Goal: Information Seeking & Learning: Learn about a topic

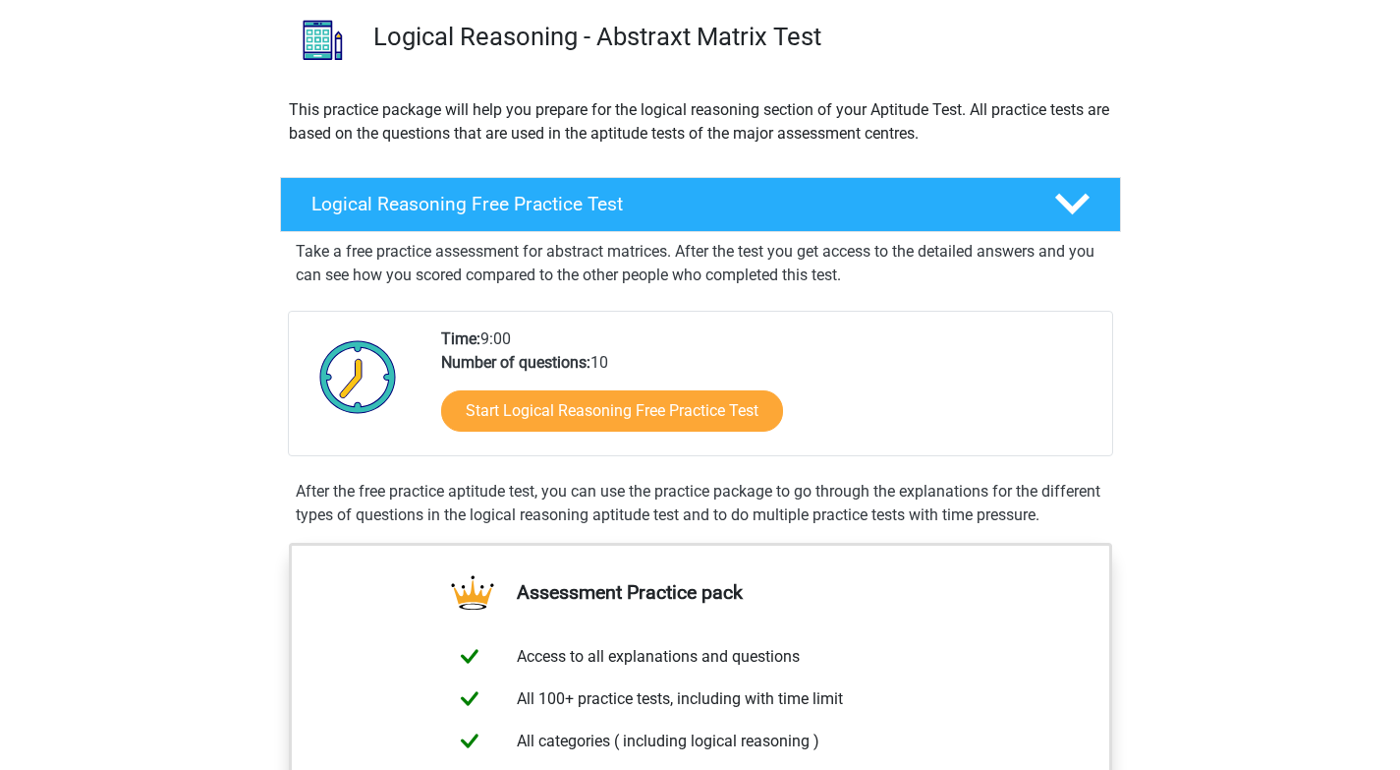
scroll to position [152, 0]
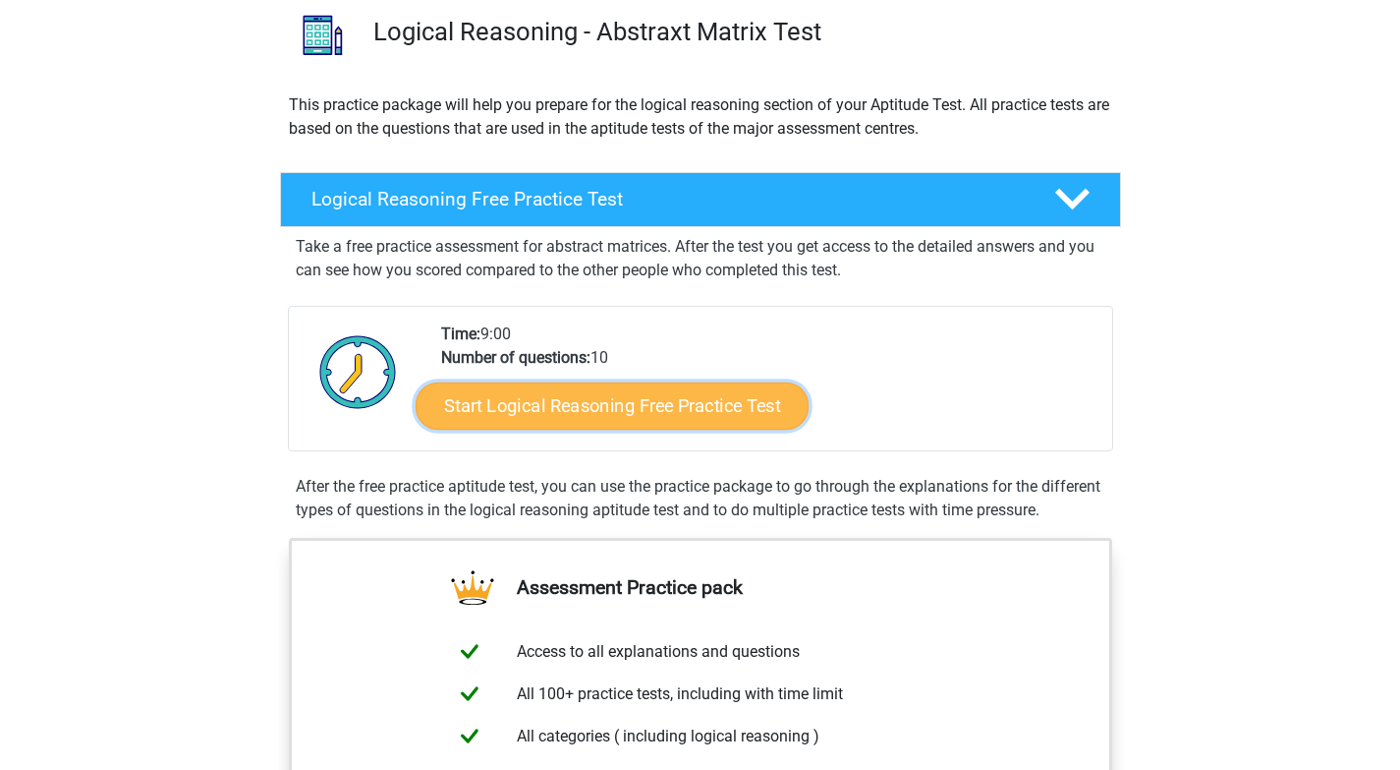
click at [664, 399] on link "Start Logical Reasoning Free Practice Test" at bounding box center [612, 404] width 393 height 47
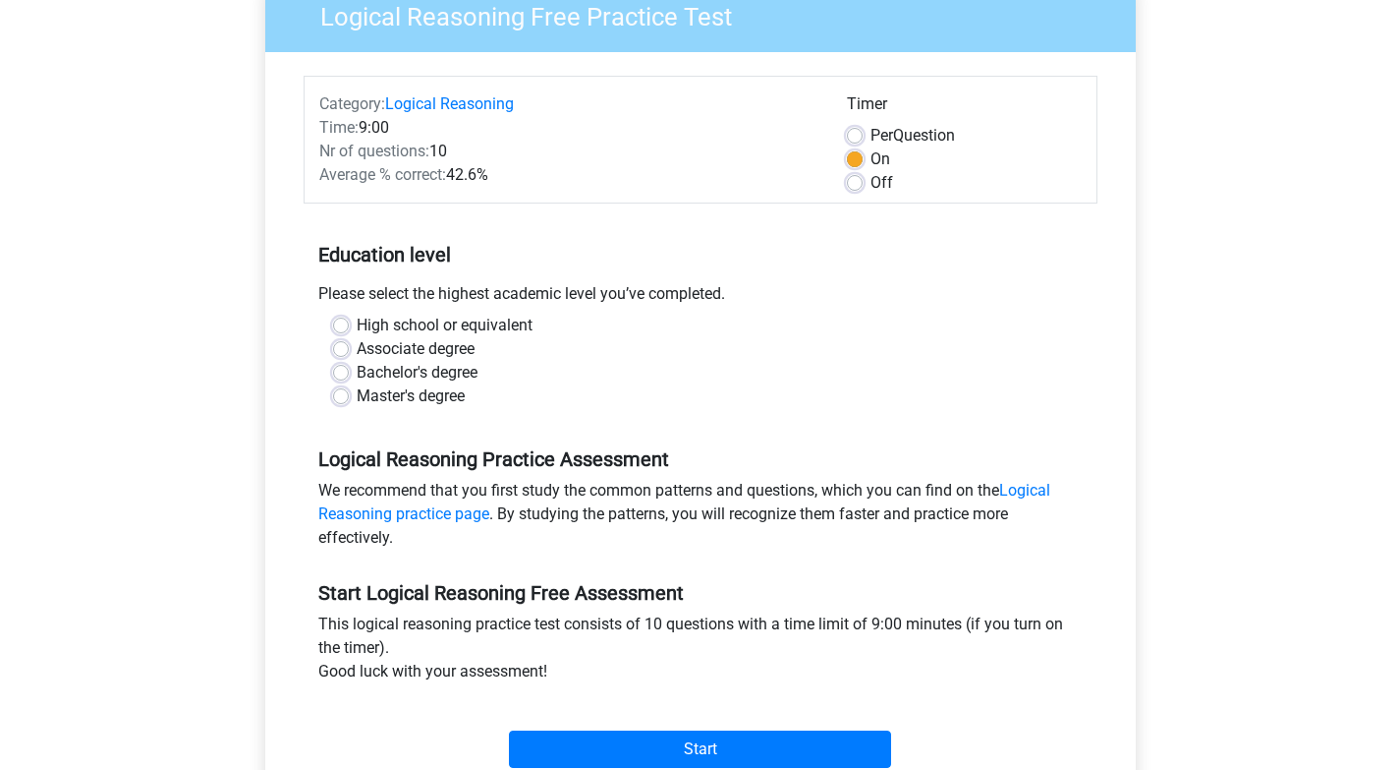
scroll to position [200, 0]
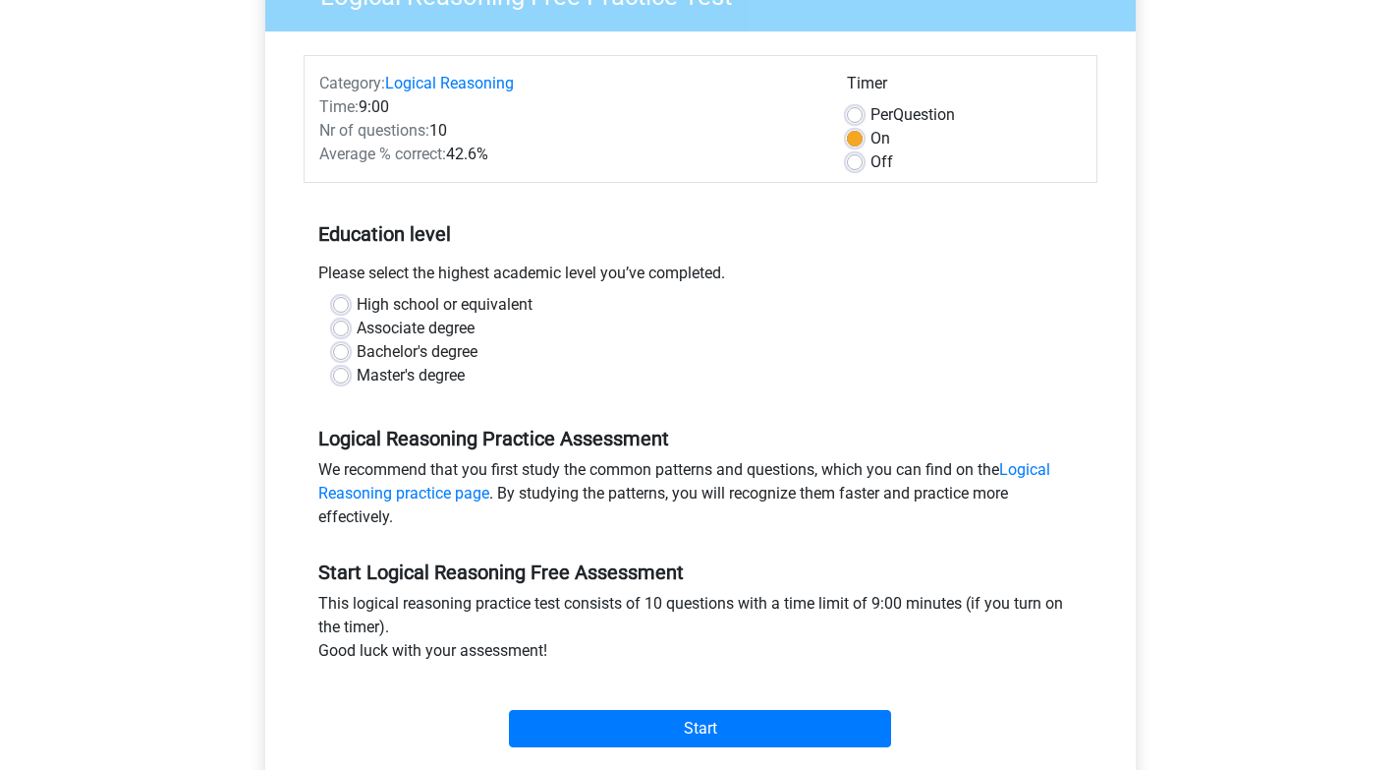
click at [381, 372] on label "Master's degree" at bounding box center [411, 376] width 108 height 24
click at [349, 372] on input "Master's degree" at bounding box center [341, 374] width 16 height 20
radio input "true"
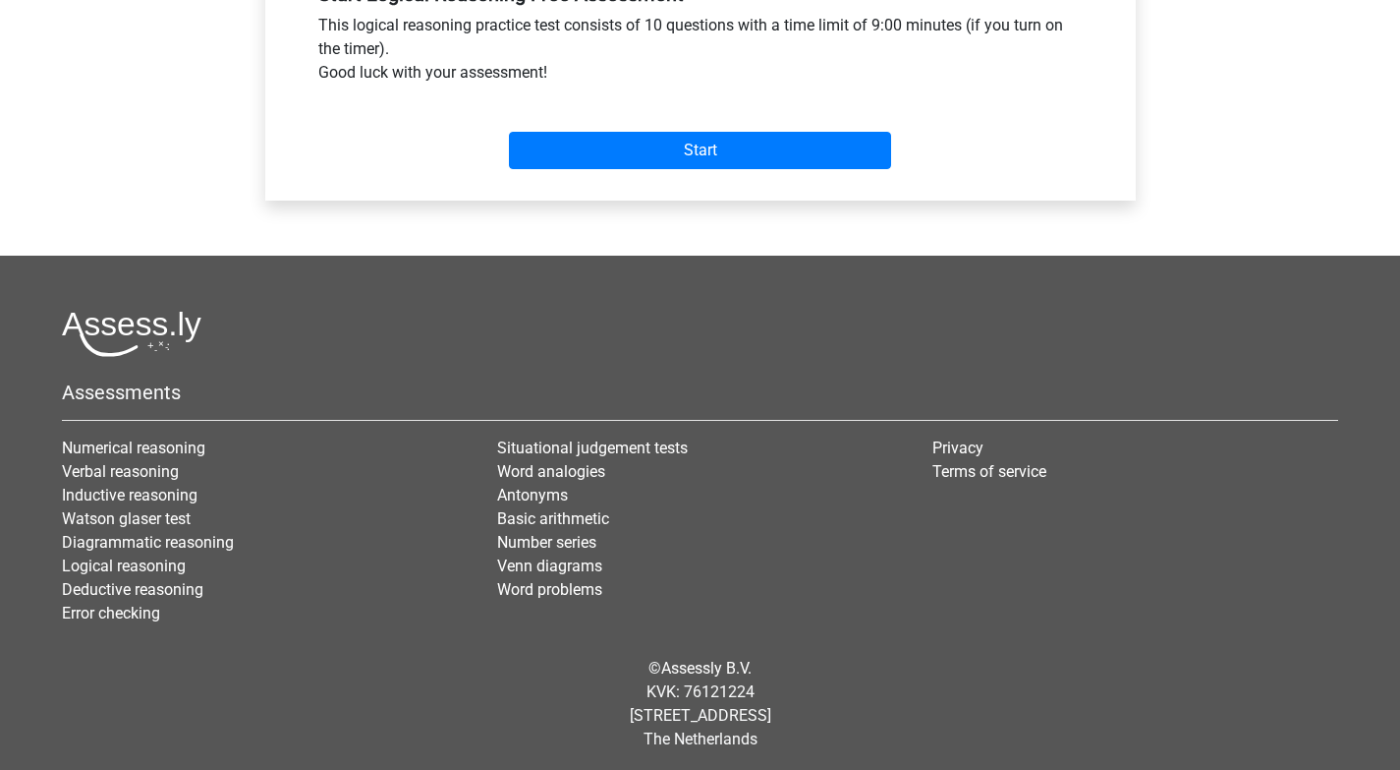
scroll to position [783, 0]
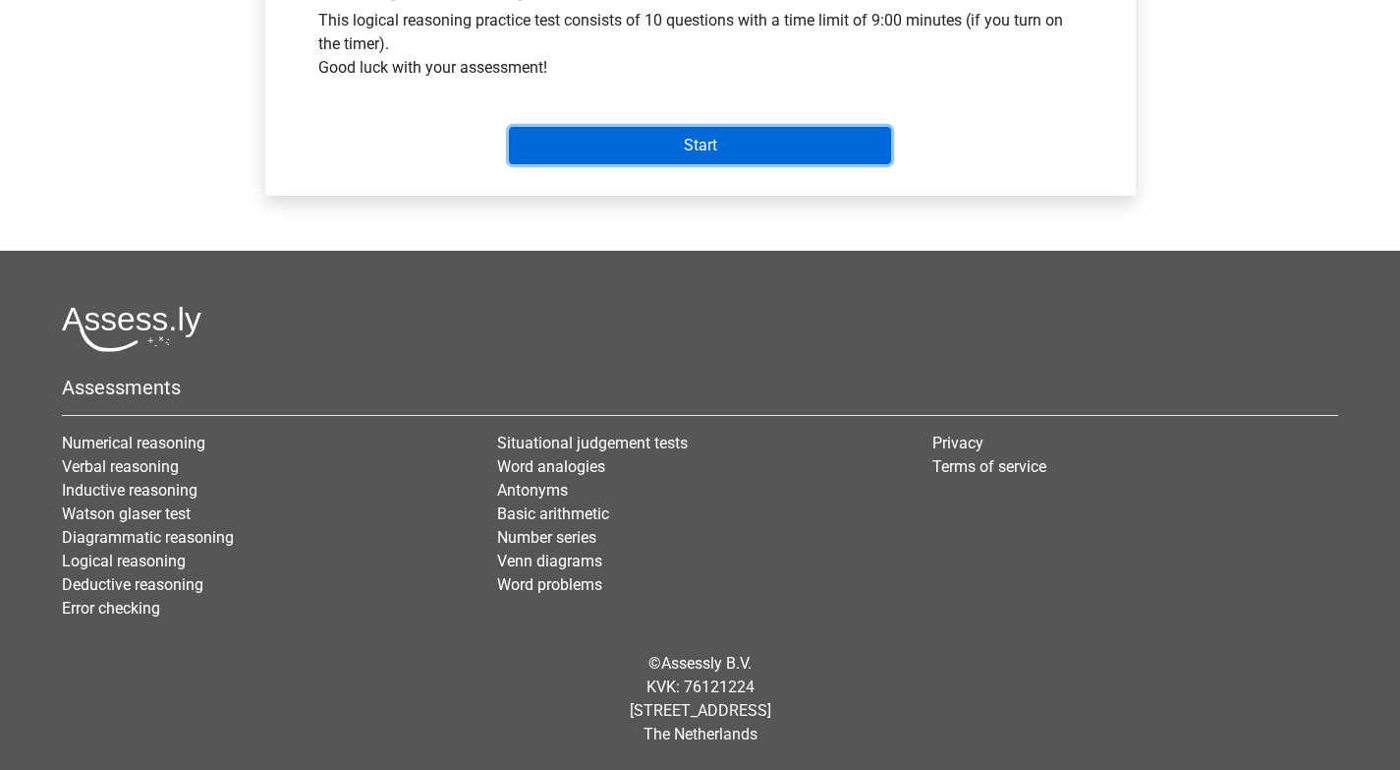
click at [714, 143] on input "Start" at bounding box center [700, 145] width 382 height 37
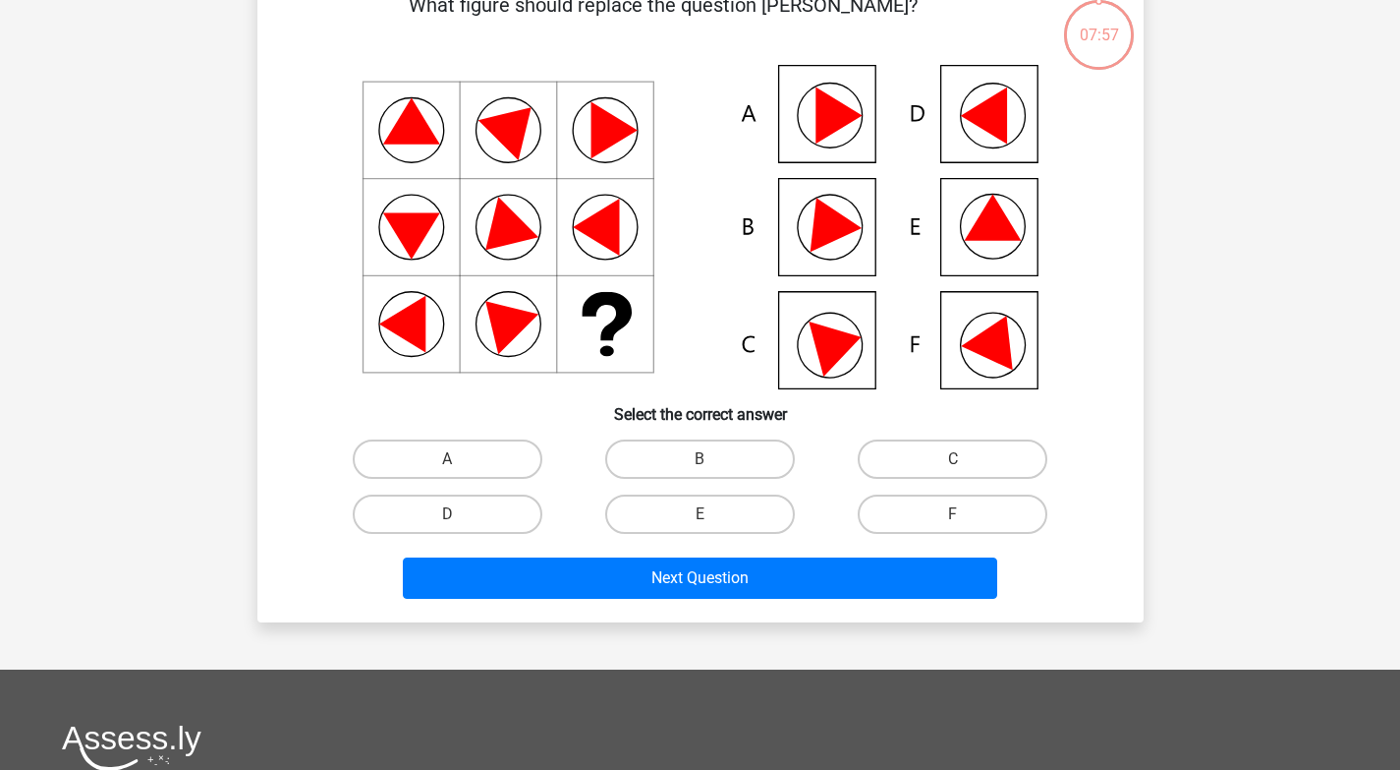
scroll to position [117, 0]
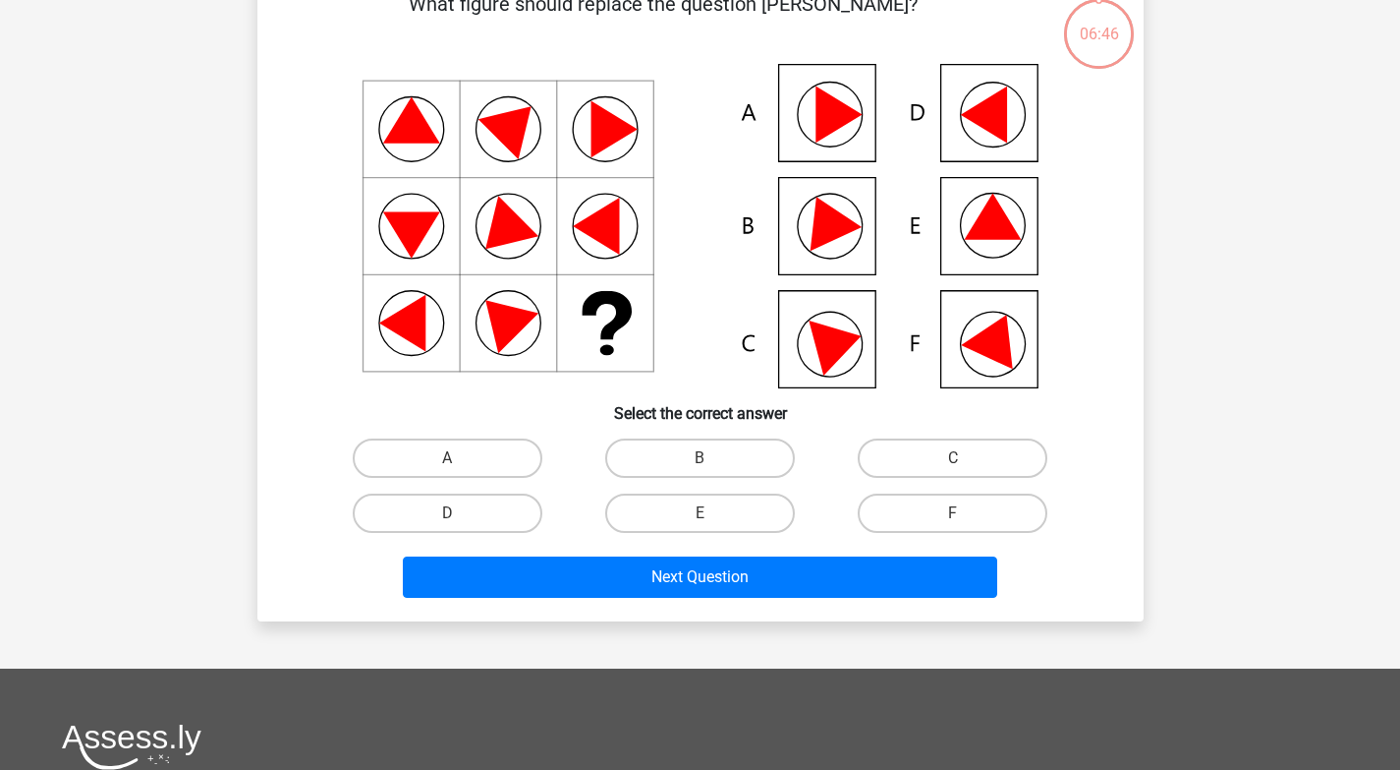
click at [993, 223] on icon at bounding box center [992, 217] width 57 height 46
click at [973, 241] on icon at bounding box center [701, 226] width 792 height 324
click at [705, 520] on input "E" at bounding box center [706, 519] width 13 height 13
radio input "true"
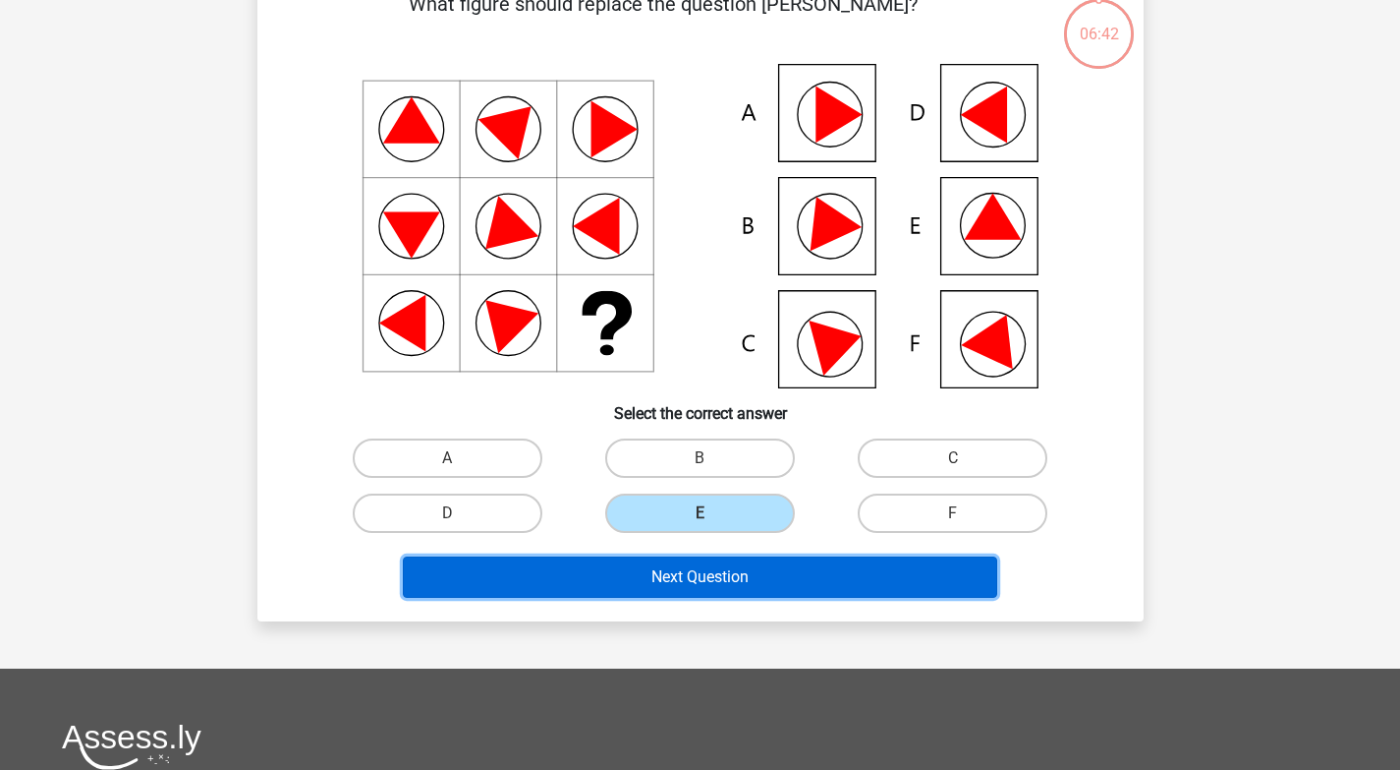
click at [674, 572] on button "Next Question" at bounding box center [700, 576] width 595 height 41
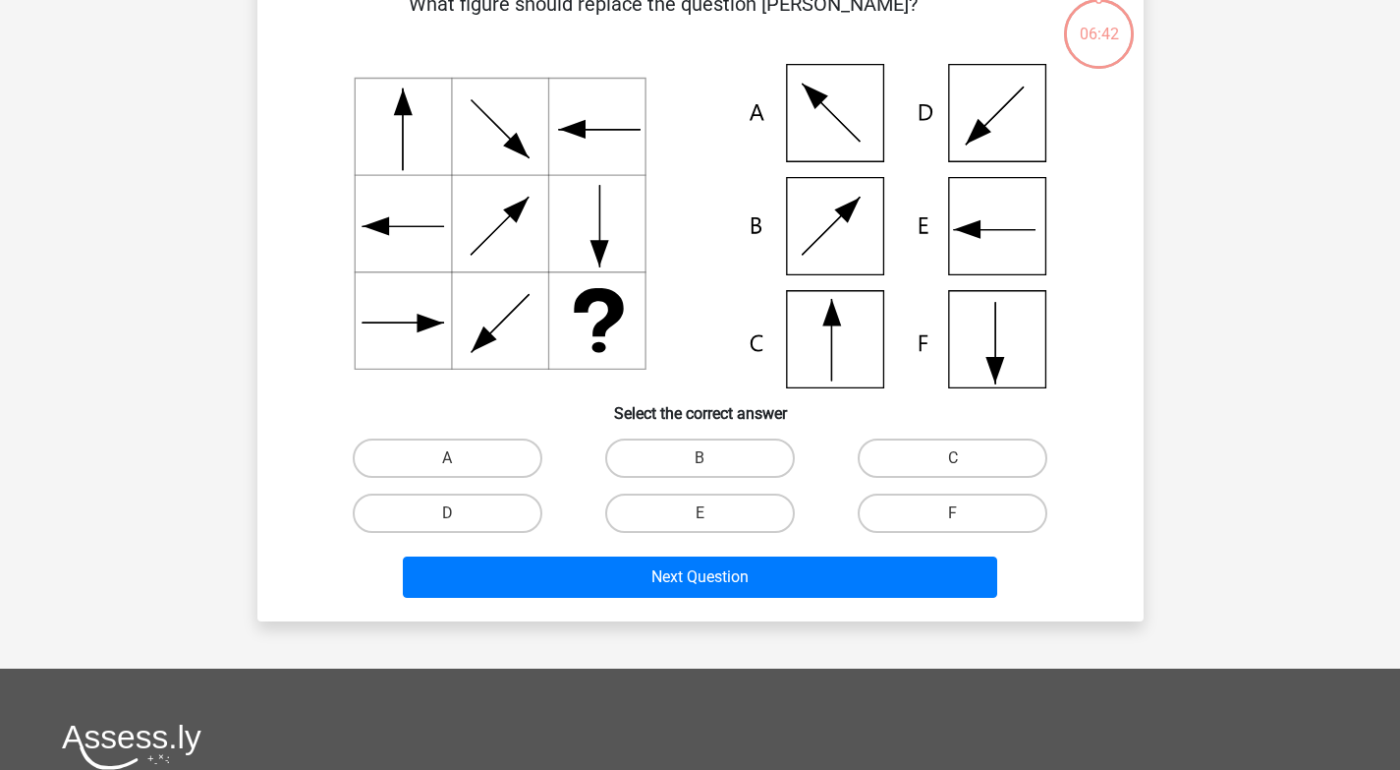
scroll to position [90, 0]
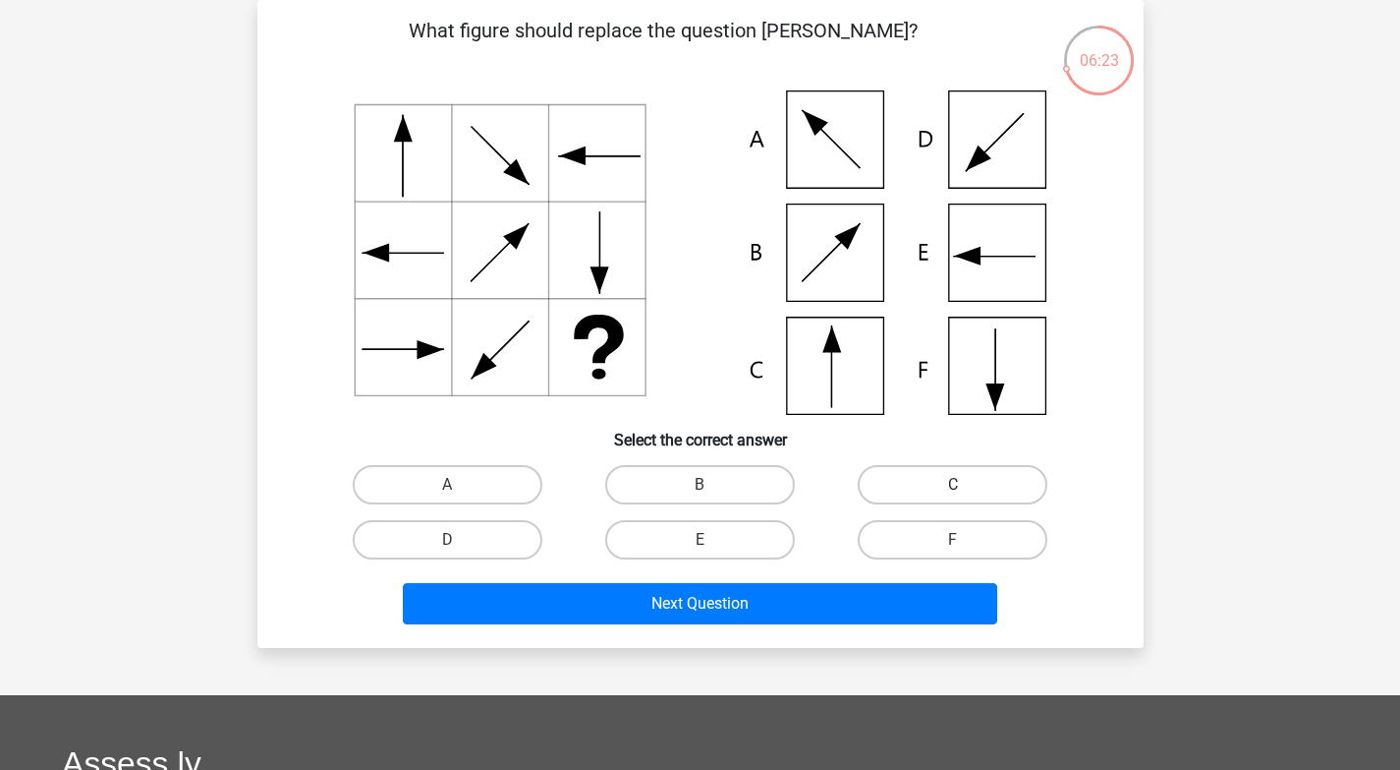
click at [947, 475] on label "C" at bounding box center [953, 484] width 190 height 39
click at [953, 485] on input "C" at bounding box center [959, 491] width 13 height 13
radio input "true"
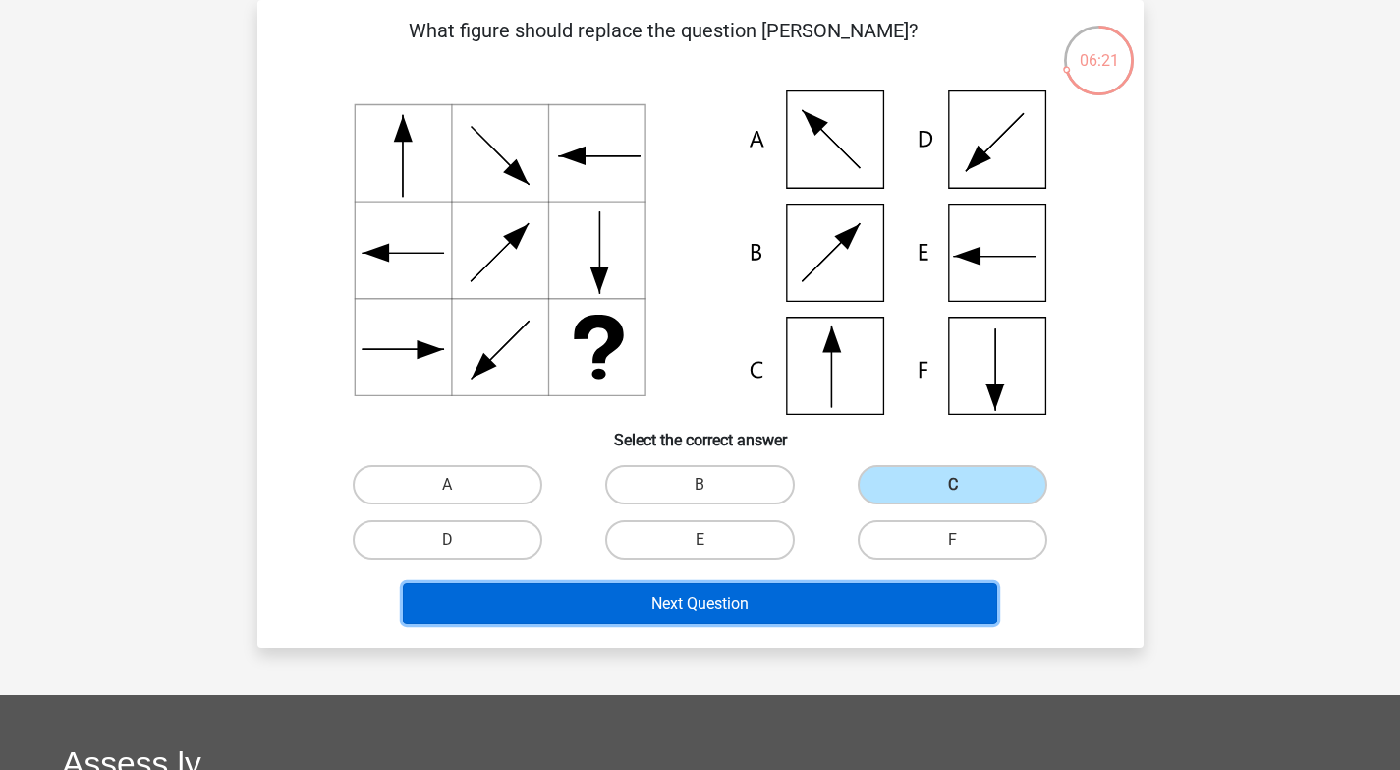
click at [699, 614] on button "Next Question" at bounding box center [700, 603] width 595 height 41
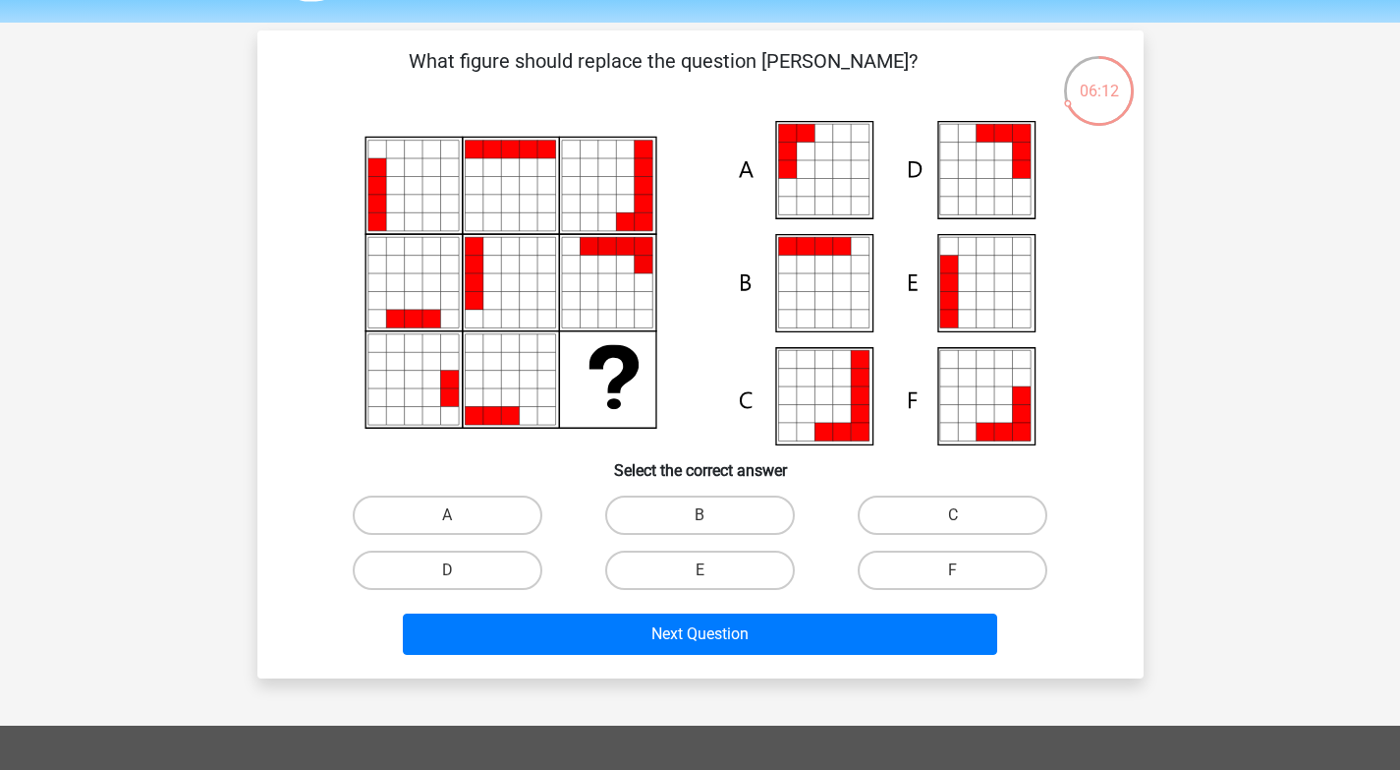
scroll to position [72, 0]
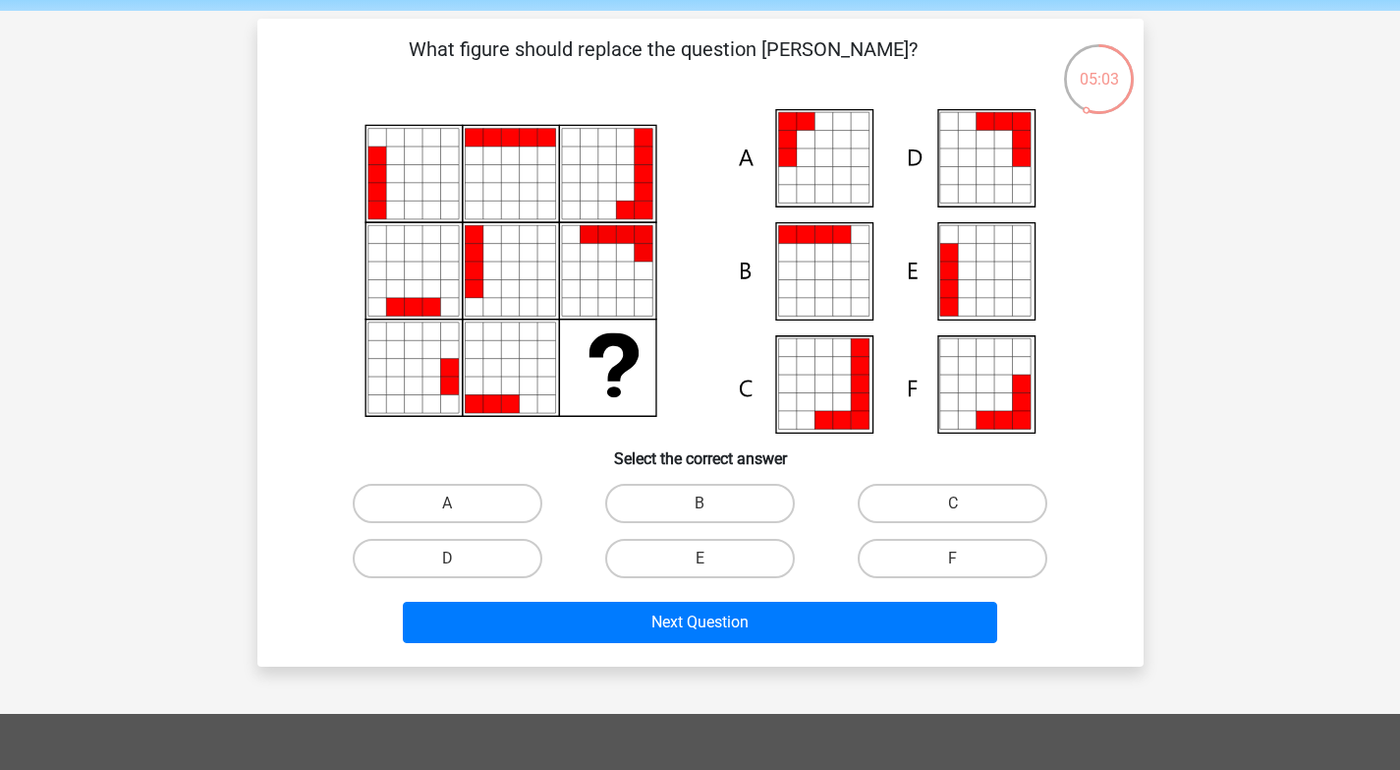
click at [817, 175] on icon at bounding box center [824, 176] width 18 height 18
click at [448, 494] on label "A" at bounding box center [448, 503] width 190 height 39
click at [448, 503] on input "A" at bounding box center [453, 509] width 13 height 13
radio input "true"
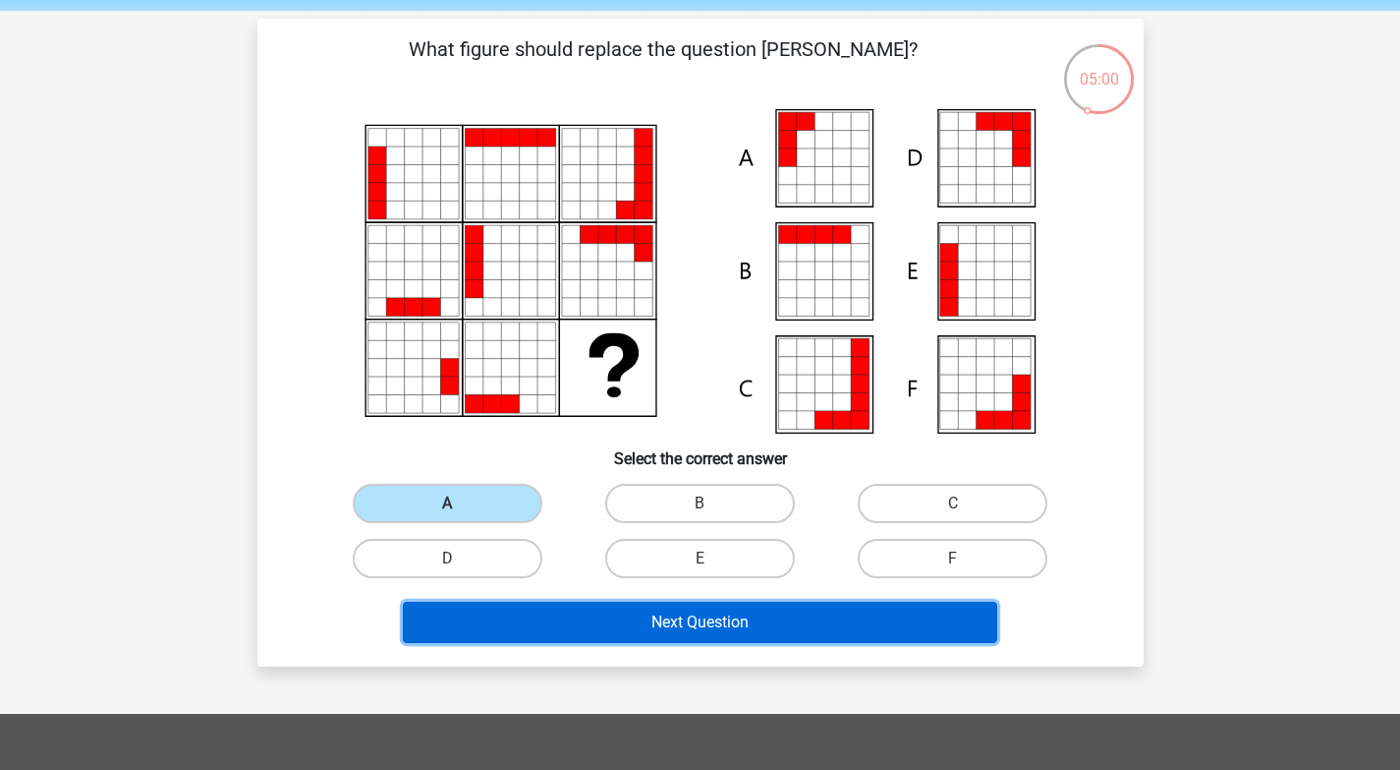
click at [667, 630] on button "Next Question" at bounding box center [700, 621] width 595 height 41
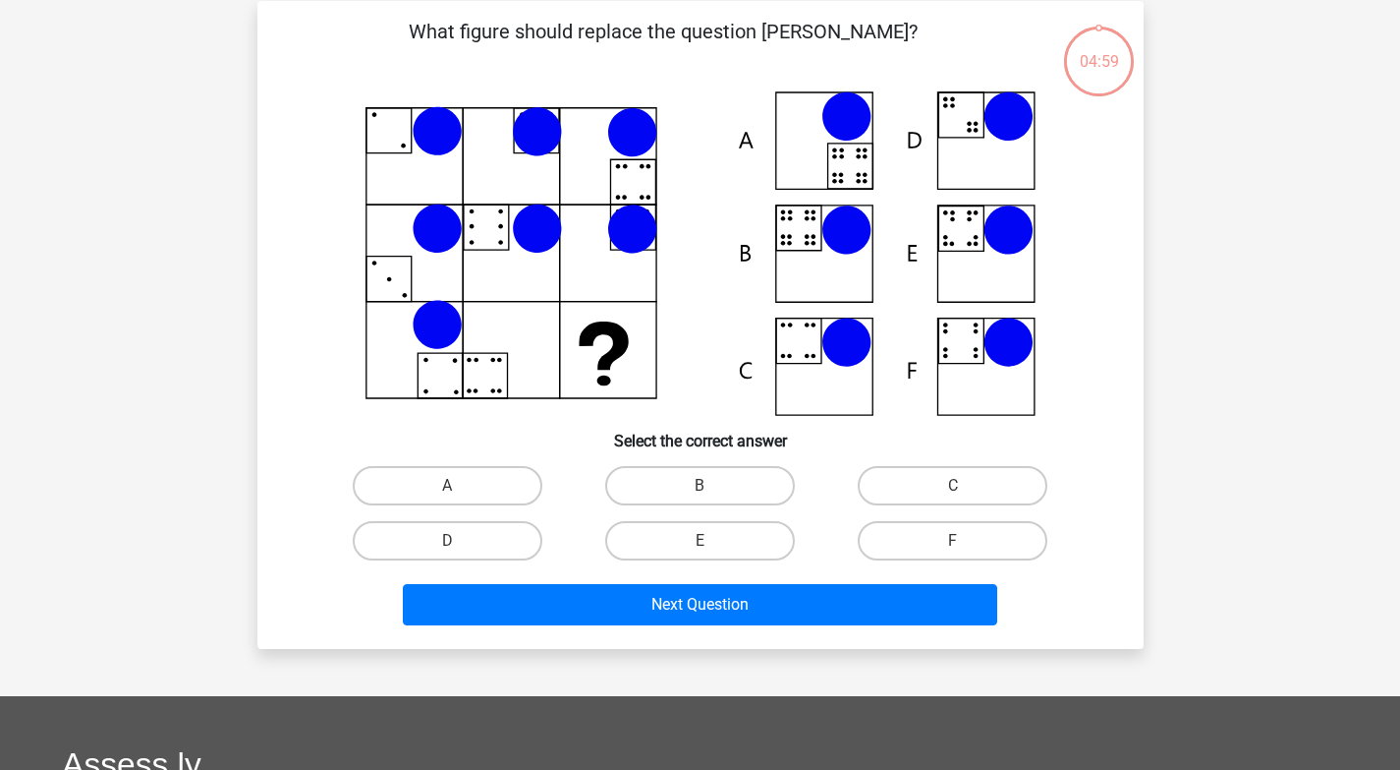
scroll to position [90, 0]
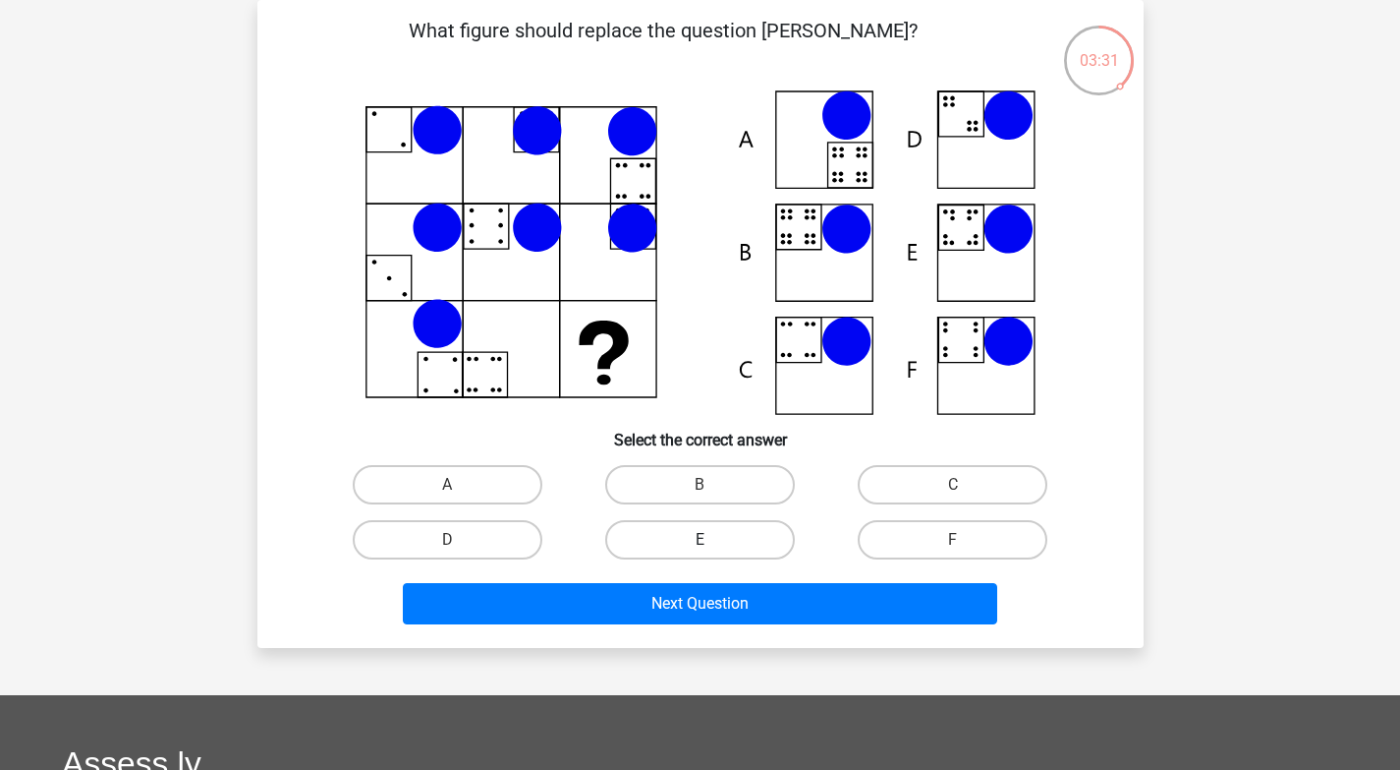
click at [737, 532] on label "E" at bounding box center [700, 539] width 190 height 39
click at [713, 540] on input "E" at bounding box center [706, 546] width 13 height 13
radio input "true"
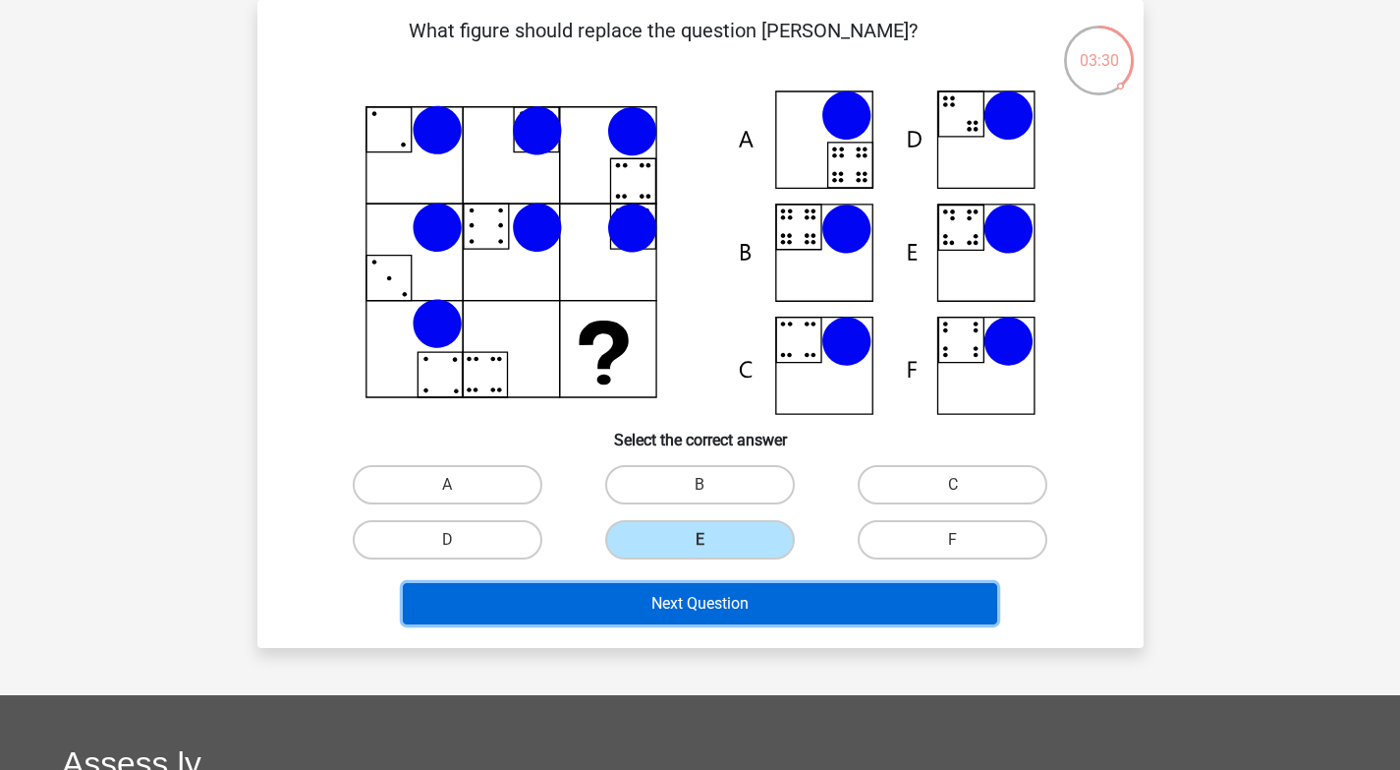
click at [714, 600] on button "Next Question" at bounding box center [700, 603] width 595 height 41
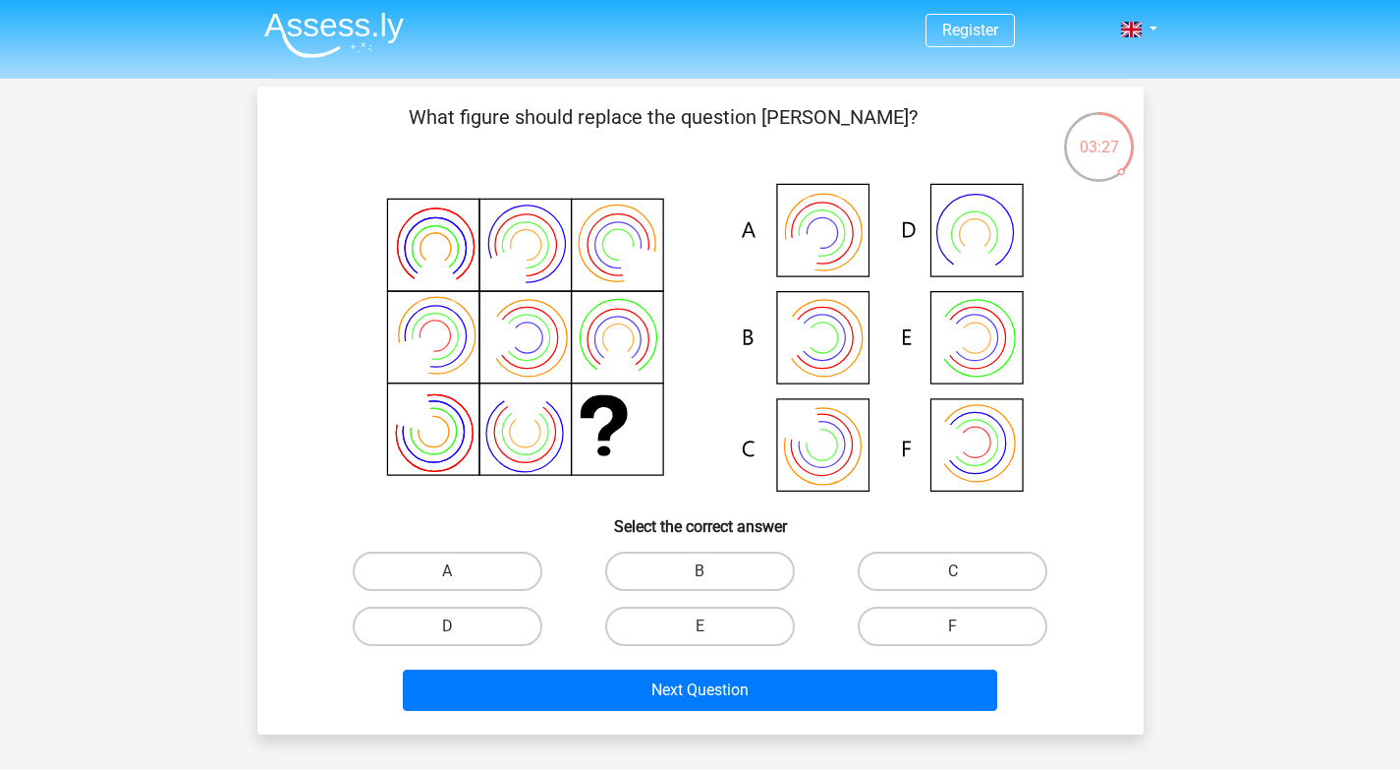
scroll to position [8, 0]
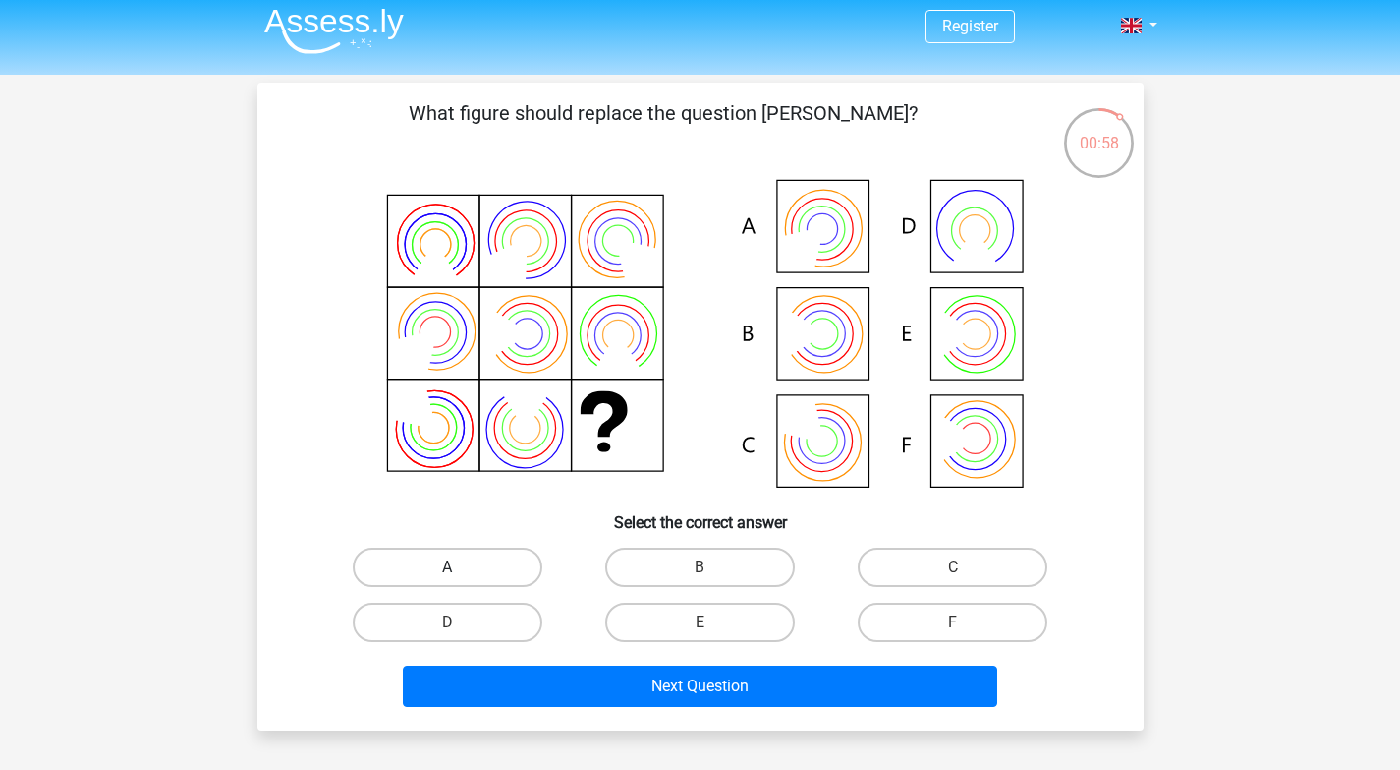
click at [497, 568] on label "A" at bounding box center [448, 566] width 190 height 39
click at [460, 568] on input "A" at bounding box center [453, 573] width 13 height 13
radio input "true"
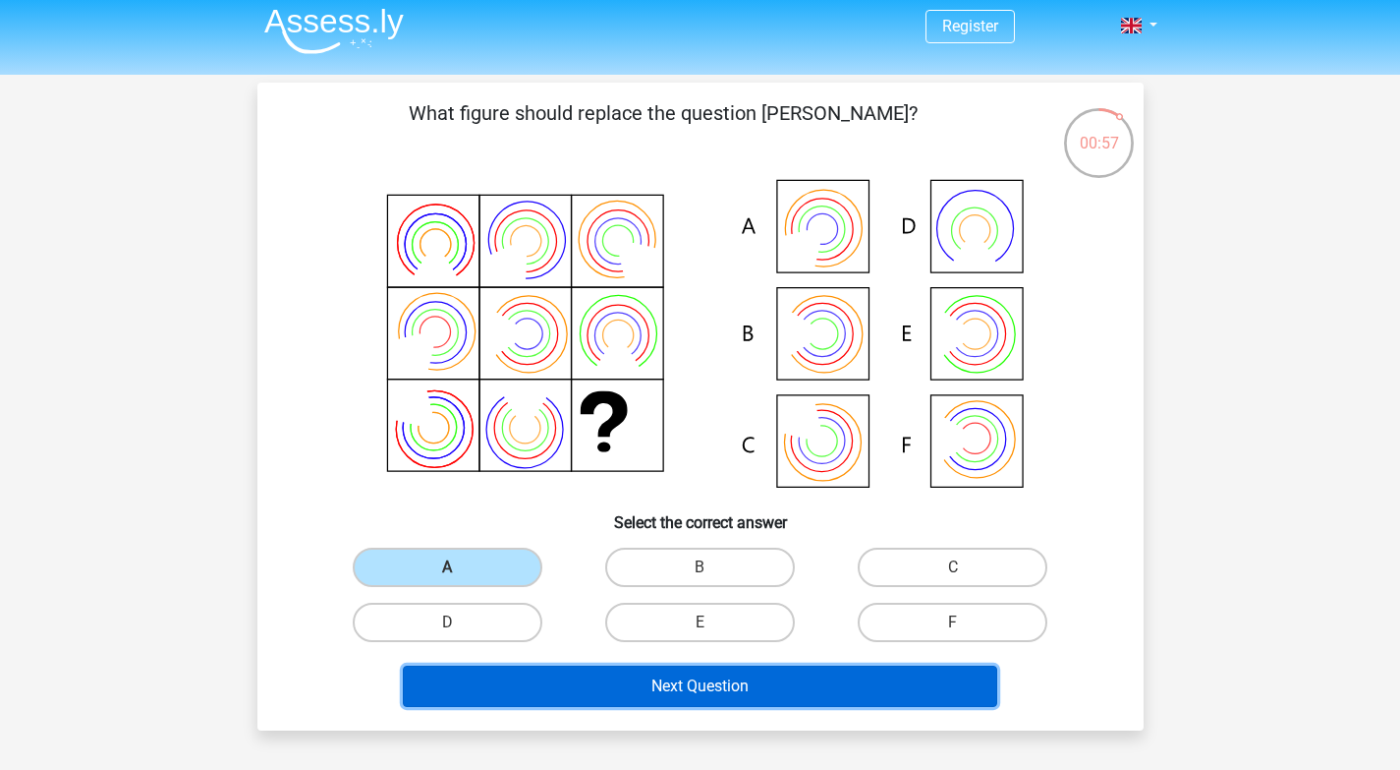
click at [626, 692] on button "Next Question" at bounding box center [700, 685] width 595 height 41
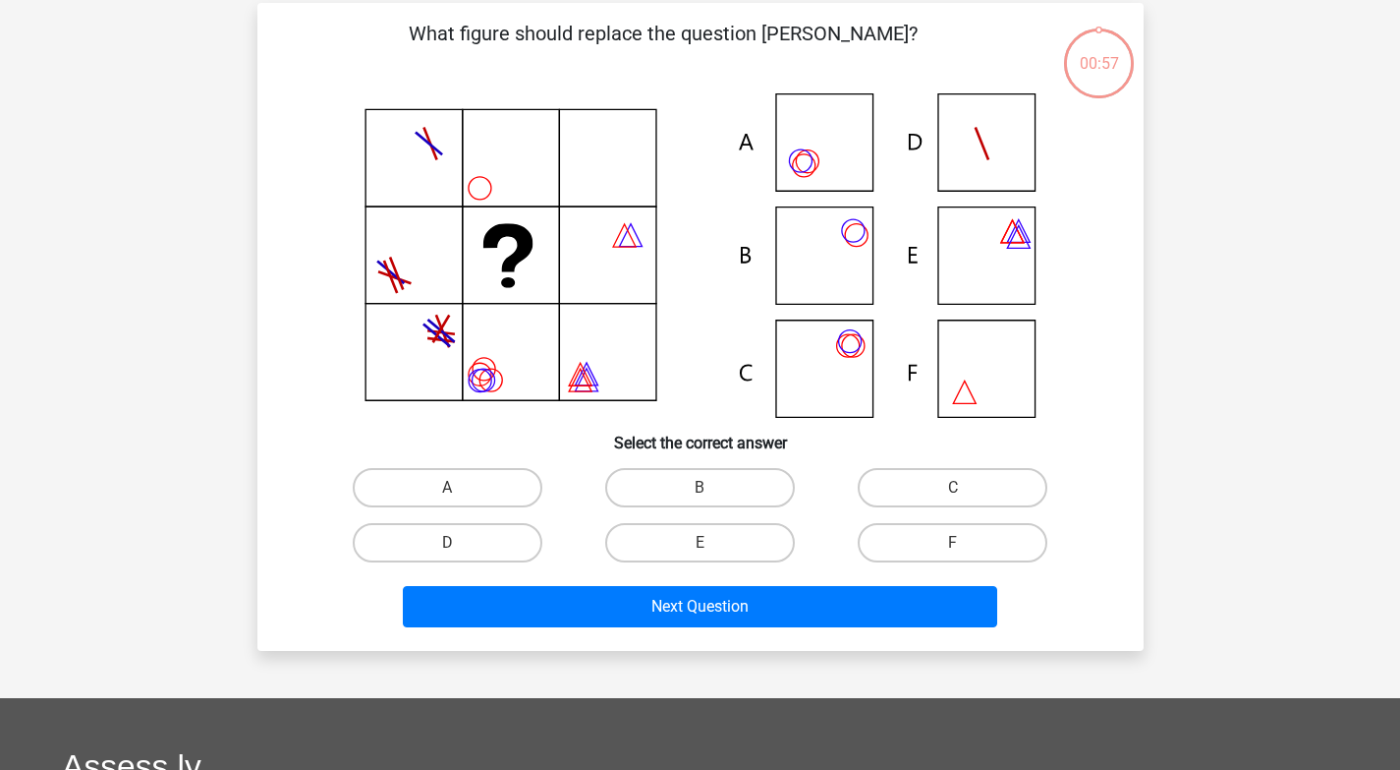
scroll to position [90, 0]
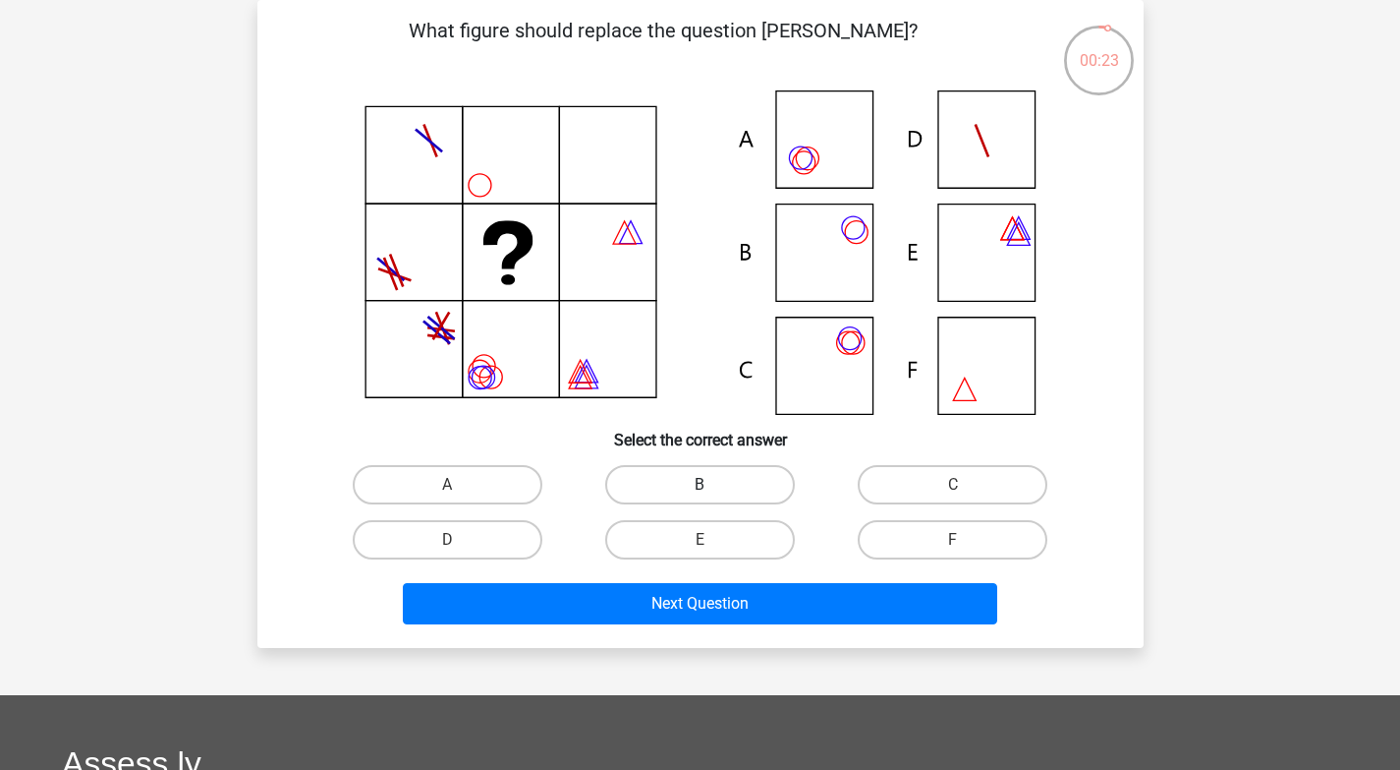
click at [670, 485] on label "B" at bounding box center [700, 484] width 190 height 39
click at [700, 485] on input "B" at bounding box center [706, 491] width 13 height 13
radio input "true"
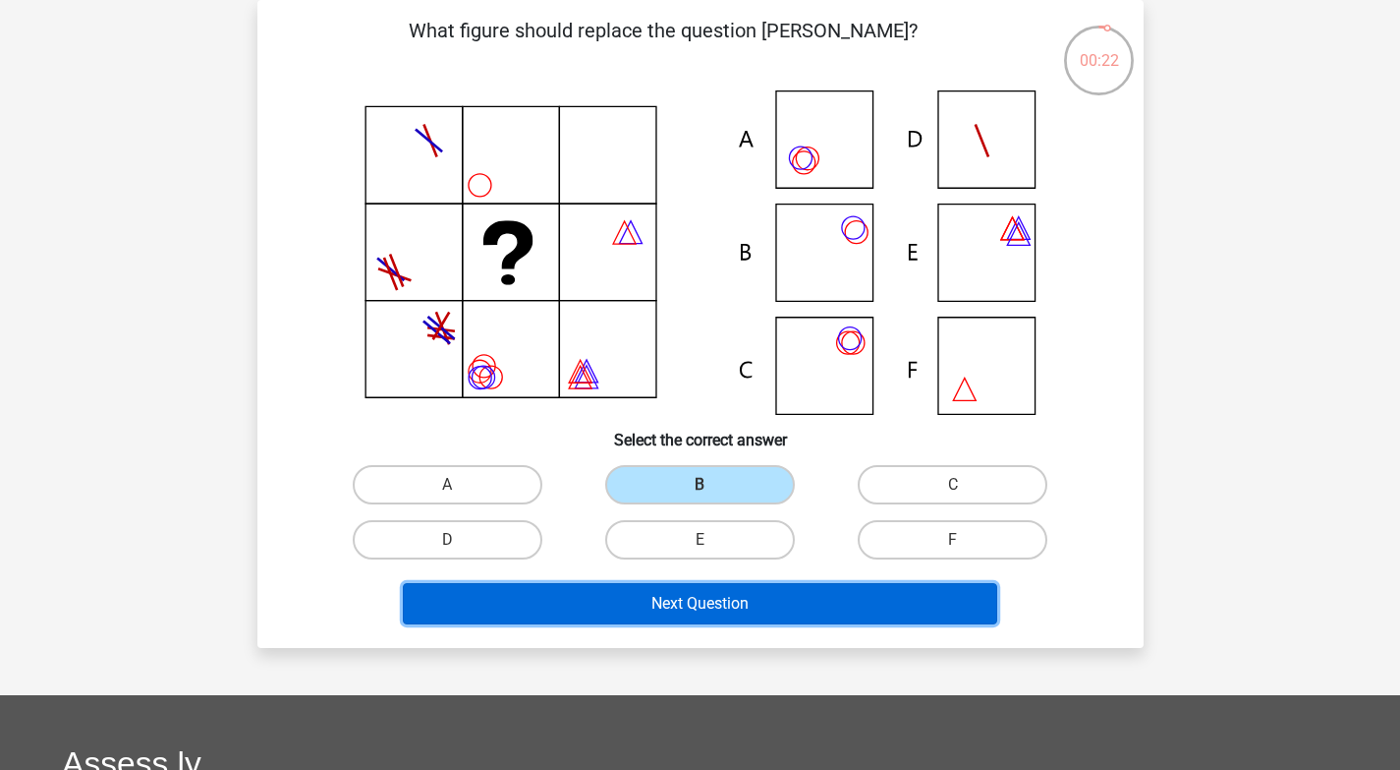
click at [704, 613] on button "Next Question" at bounding box center [700, 603] width 595 height 41
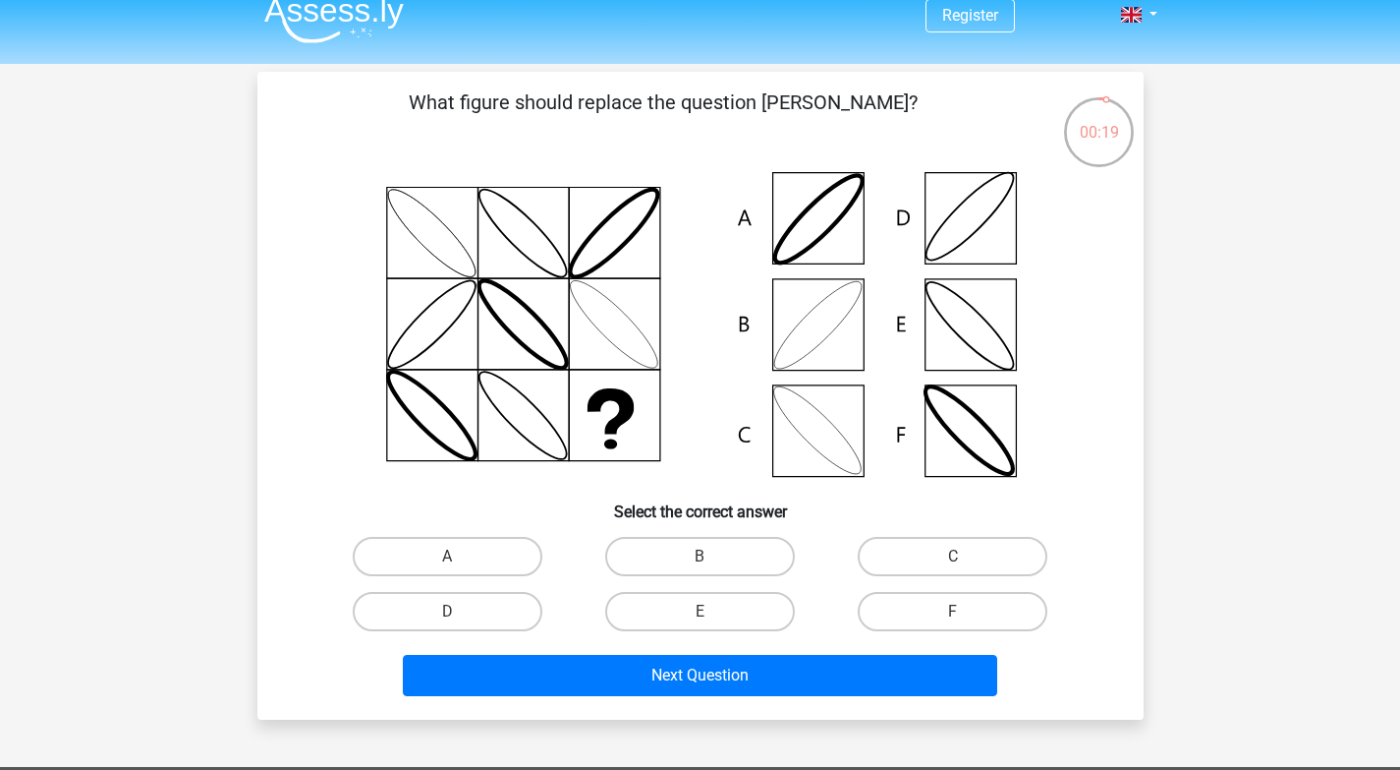
scroll to position [0, 0]
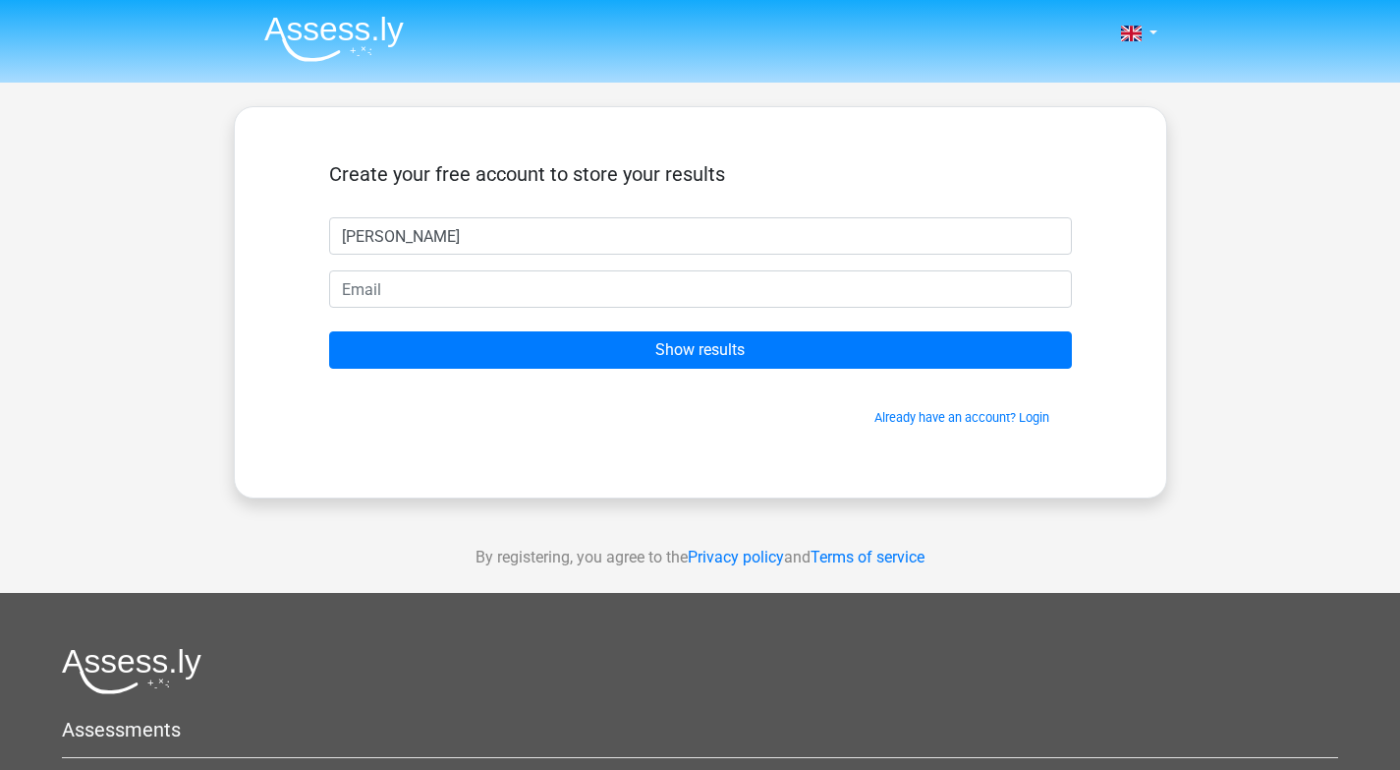
type input "[PERSON_NAME]"
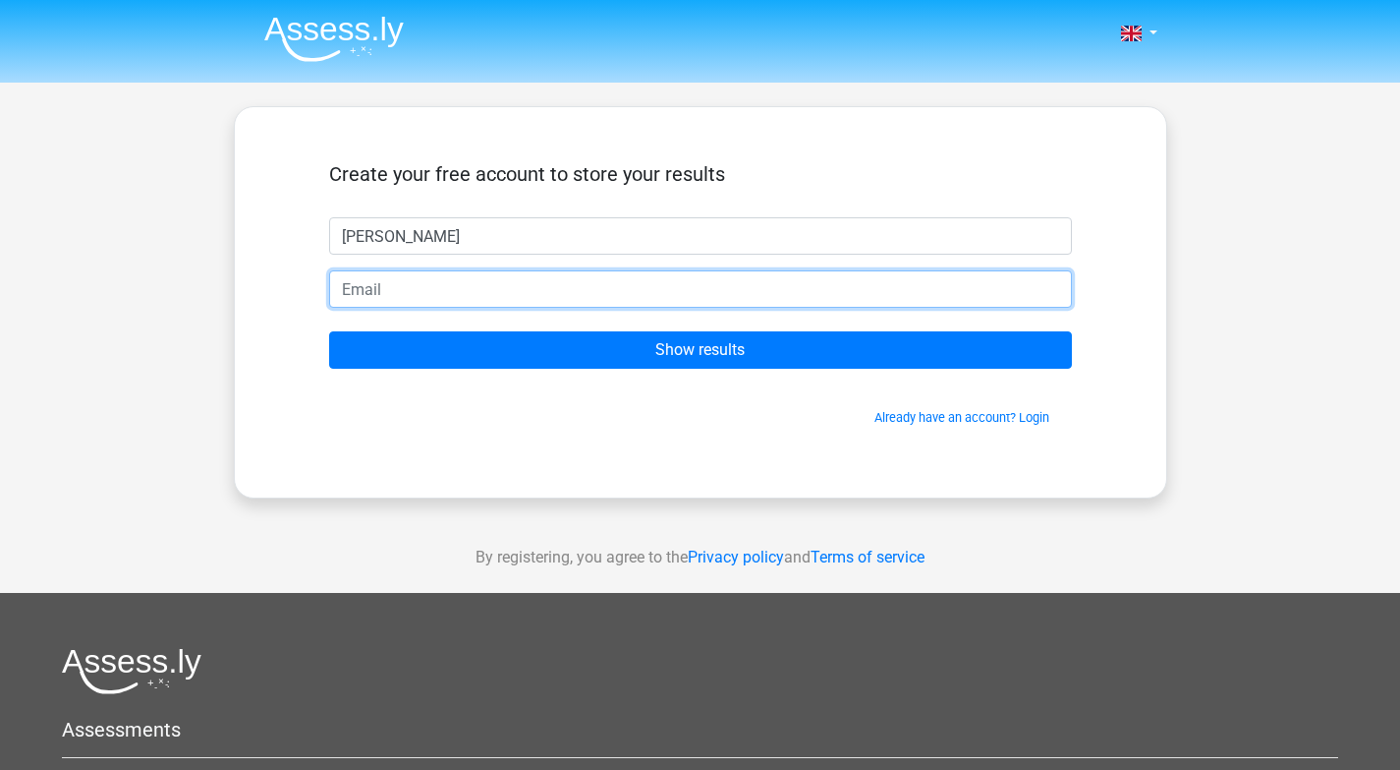
click at [355, 294] on input "email" at bounding box center [700, 288] width 743 height 37
type input "[EMAIL_ADDRESS][DOMAIN_NAME]"
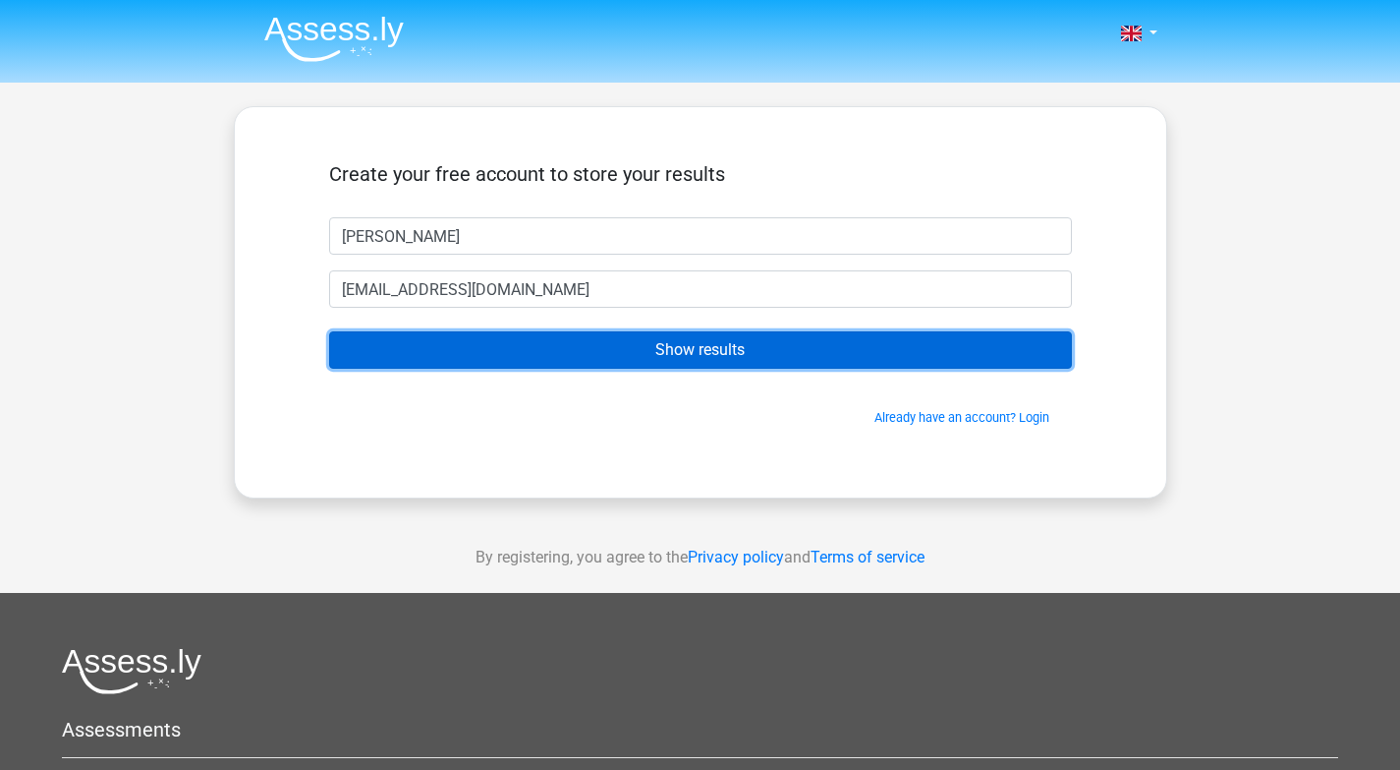
click at [465, 344] on input "Show results" at bounding box center [700, 349] width 743 height 37
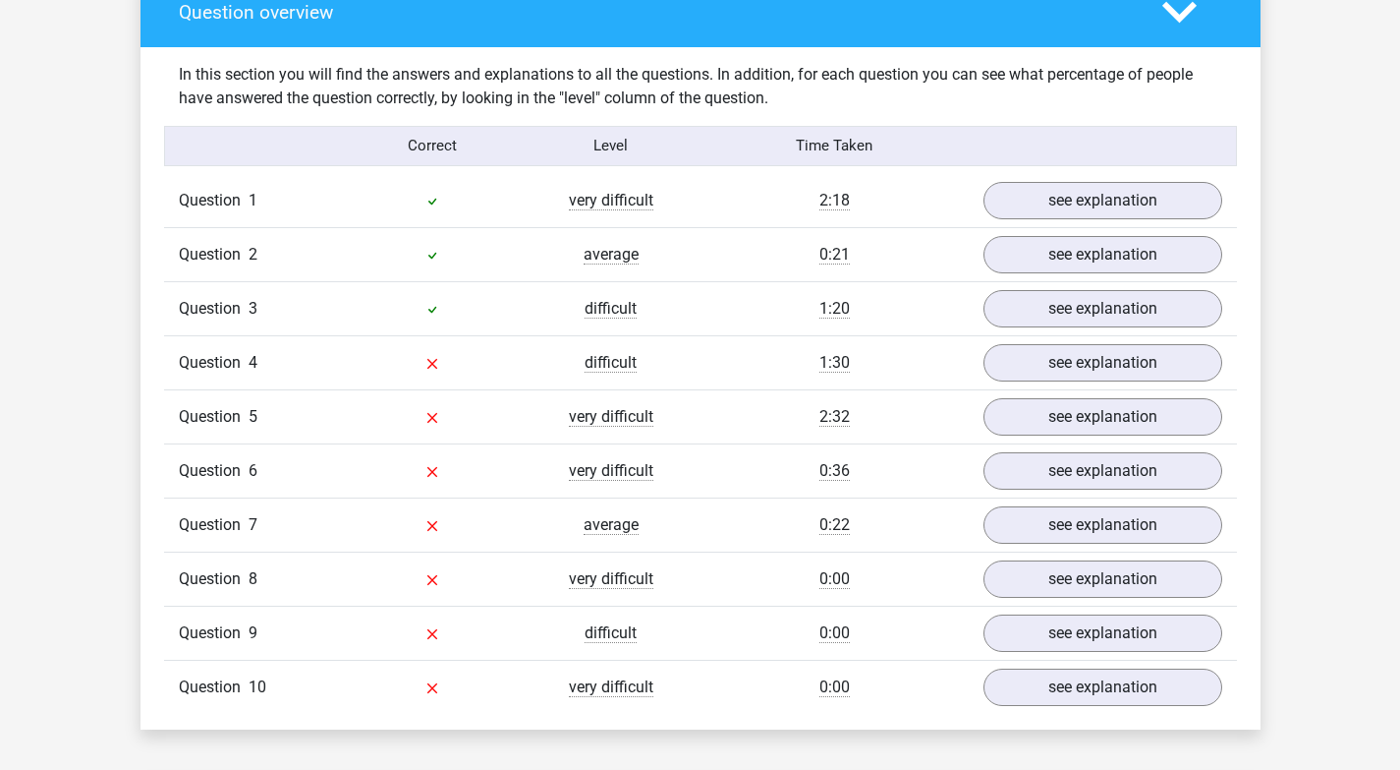
scroll to position [1485, 0]
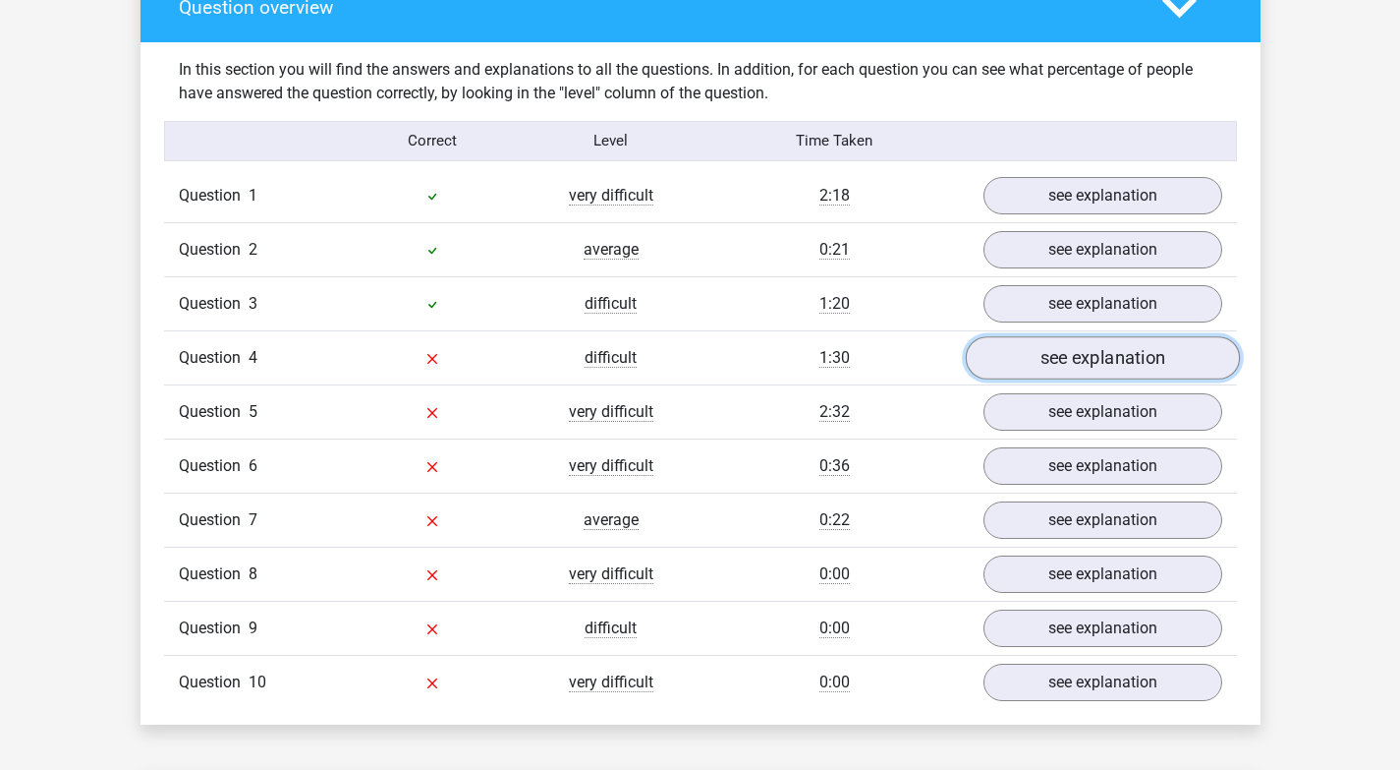
click at [1019, 357] on link "see explanation" at bounding box center [1102, 357] width 274 height 43
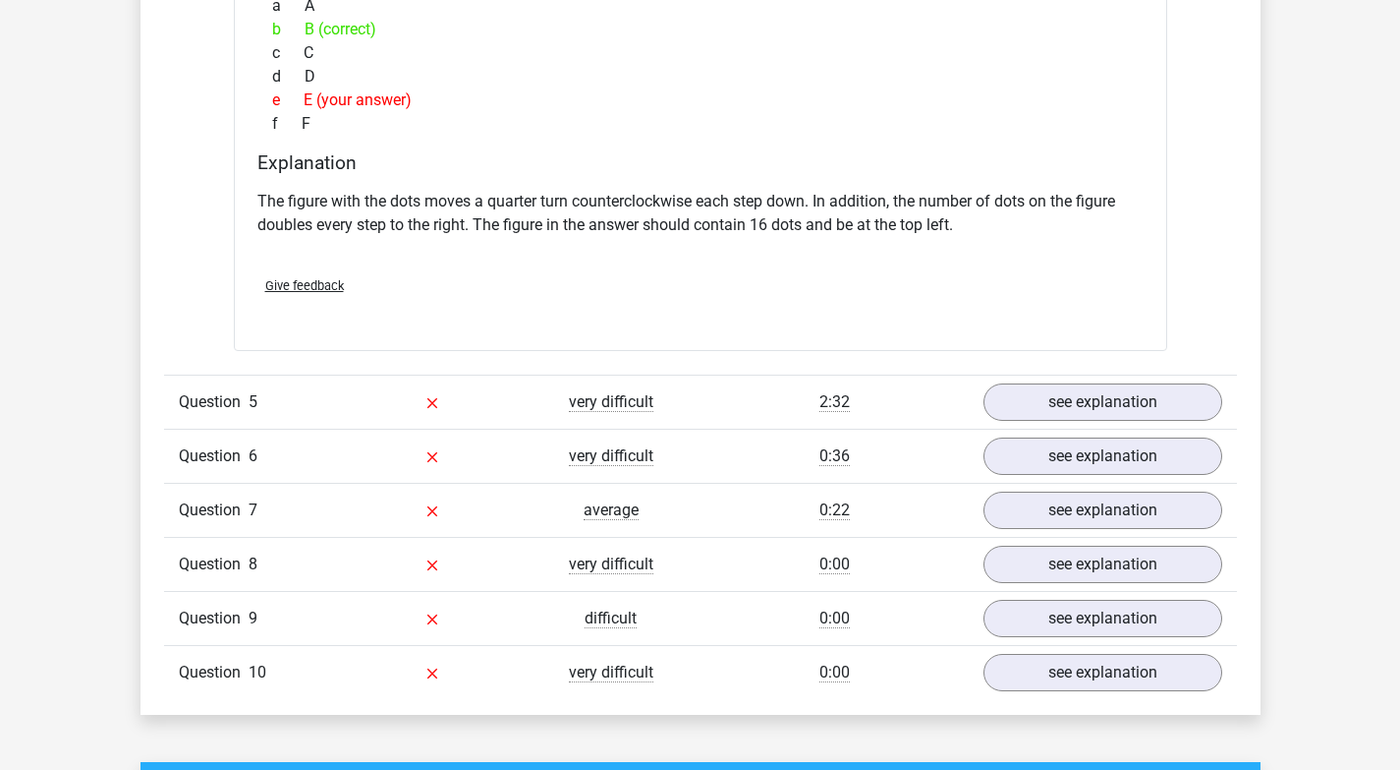
scroll to position [2288, 0]
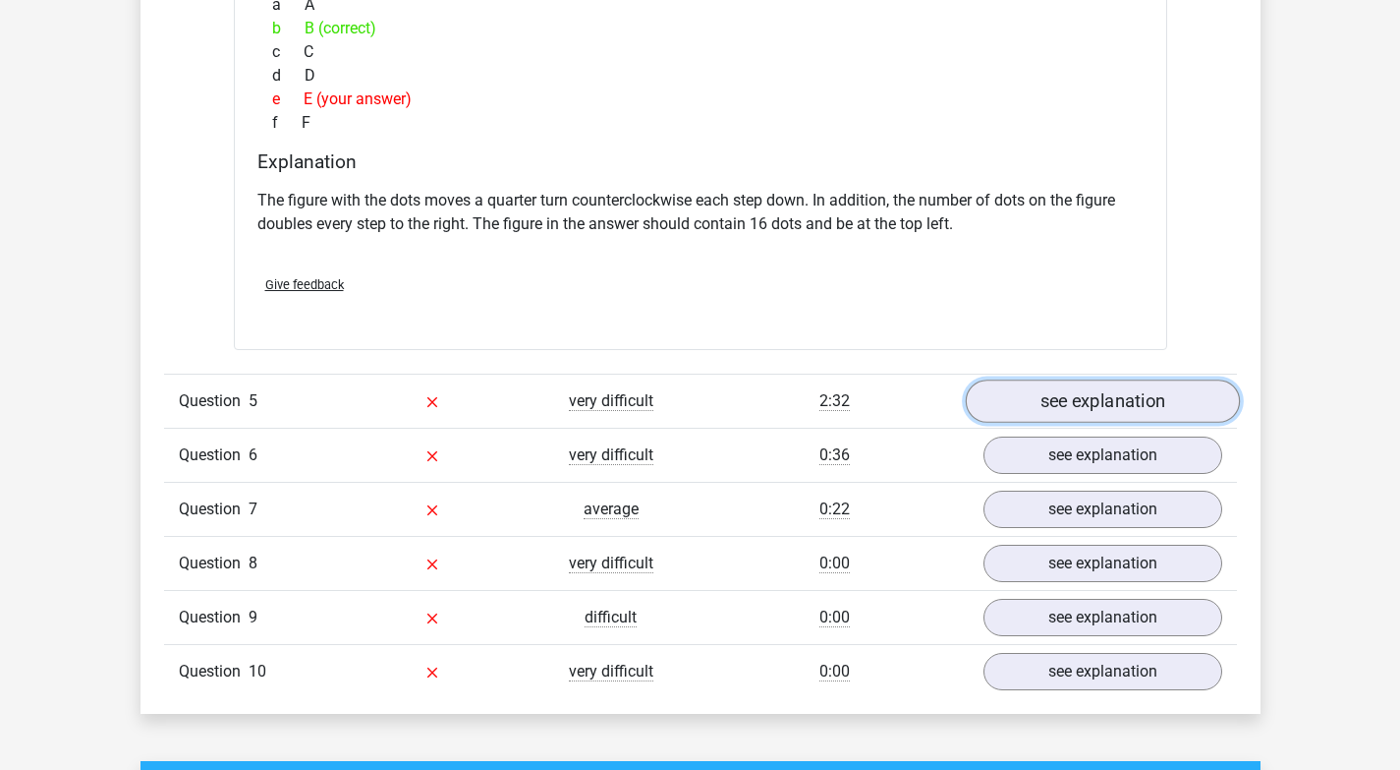
click at [1057, 397] on link "see explanation" at bounding box center [1102, 400] width 274 height 43
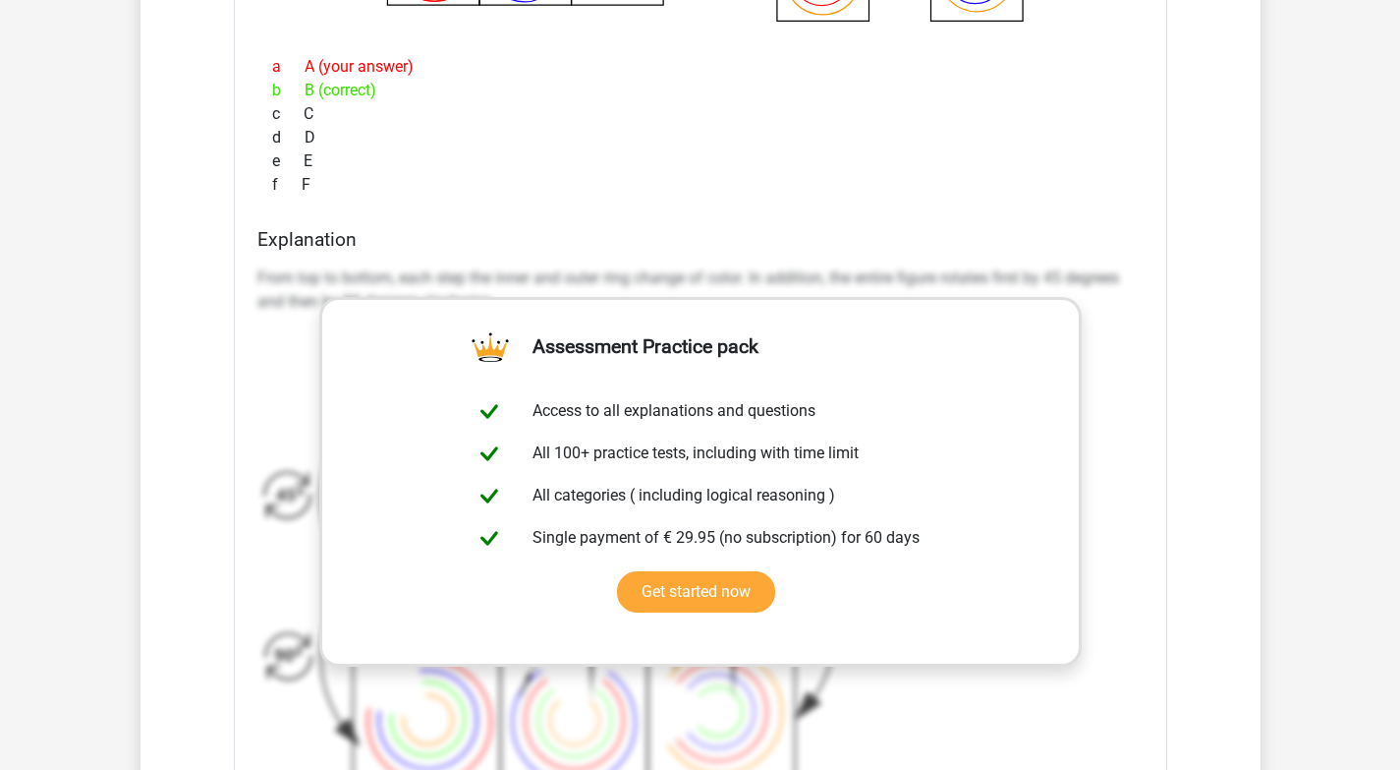
scroll to position [3076, 0]
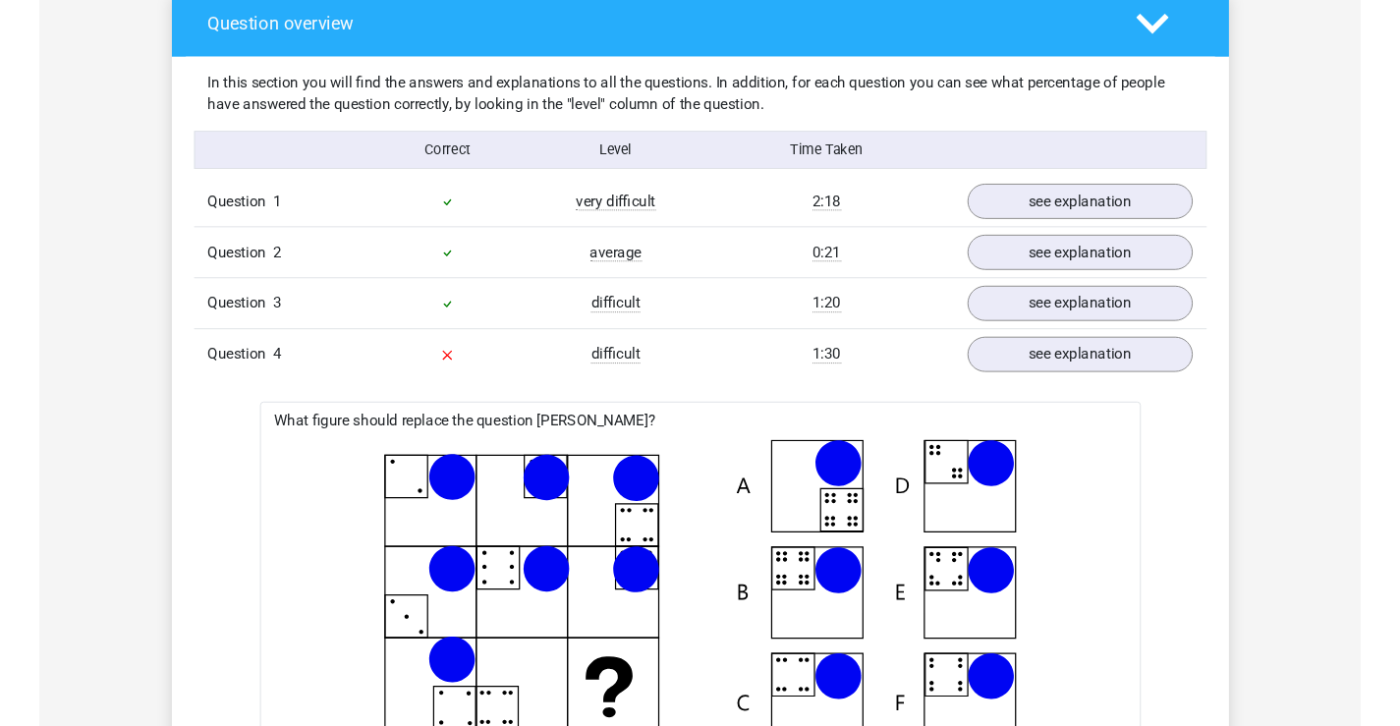
scroll to position [1478, 0]
